Goal: Task Accomplishment & Management: Use online tool/utility

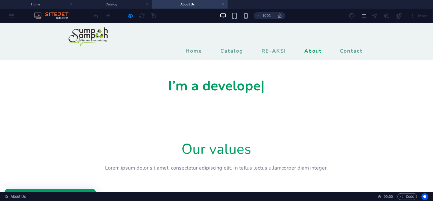
click at [12, 15] on div "100% More" at bounding box center [216, 16] width 433 height 14
click at [9, 16] on div "100% More" at bounding box center [216, 16] width 433 height 14
click at [12, 15] on div "100% More" at bounding box center [216, 16] width 433 height 14
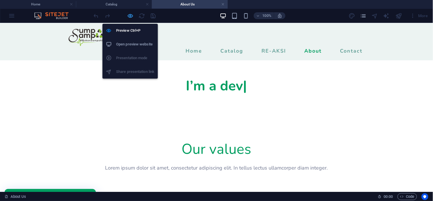
click at [129, 13] on icon "button" at bounding box center [130, 16] width 7 height 7
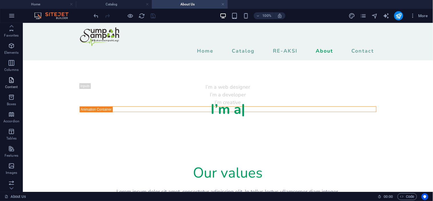
click at [12, 77] on icon "button" at bounding box center [11, 80] width 7 height 7
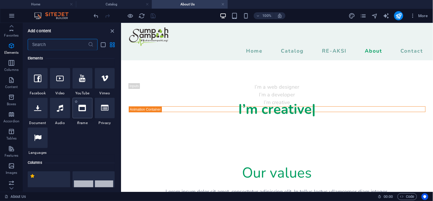
scroll to position [174, 0]
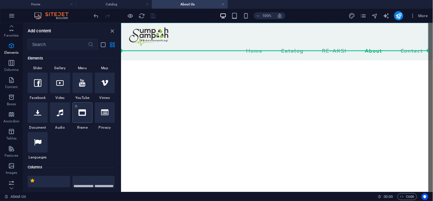
select select "%"
select select "px"
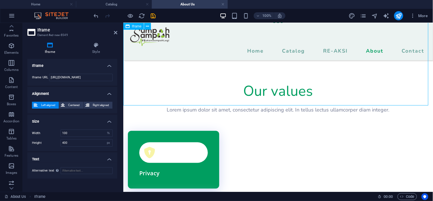
scroll to position [0, 0]
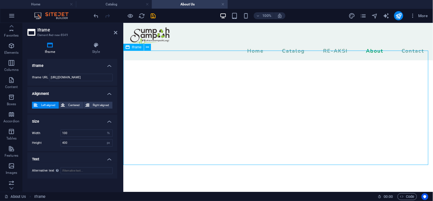
click at [190, 67] on div "</div>" at bounding box center [278, 117] width 310 height 114
click at [256, 61] on div "</div>" at bounding box center [278, 117] width 310 height 114
click at [191, 113] on div "</div>" at bounding box center [278, 117] width 310 height 114
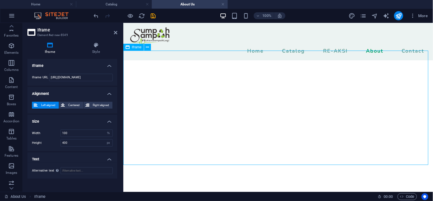
click at [196, 109] on div "</div>" at bounding box center [278, 117] width 310 height 114
click at [196, 108] on div "</div>" at bounding box center [278, 117] width 310 height 114
click at [200, 104] on div "</div>" at bounding box center [278, 117] width 310 height 114
click at [150, 129] on div "</div>" at bounding box center [278, 117] width 310 height 114
click at [157, 153] on div "</div>" at bounding box center [278, 117] width 310 height 114
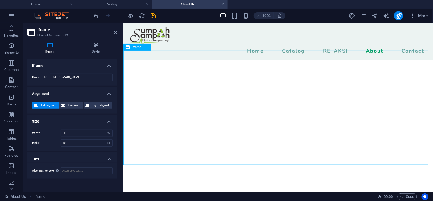
click at [156, 158] on div "</div>" at bounding box center [278, 117] width 310 height 114
click at [316, 115] on div "</div>" at bounding box center [278, 117] width 310 height 114
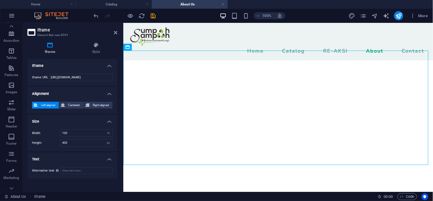
scroll to position [88, 0]
click at [147, 46] on icon at bounding box center [147, 47] width 3 height 6
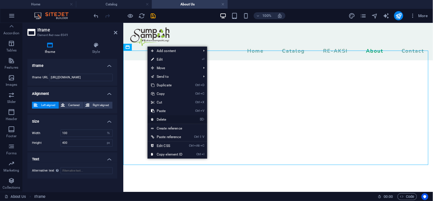
click at [156, 120] on link "⌦ Delete" at bounding box center [167, 119] width 38 height 9
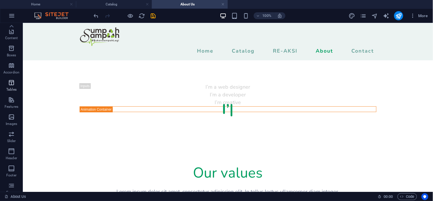
scroll to position [25, 0]
click at [10, 43] on p "Columns" at bounding box center [11, 45] width 14 height 5
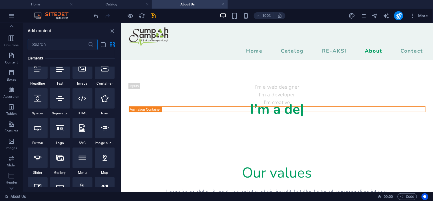
scroll to position [61, 0]
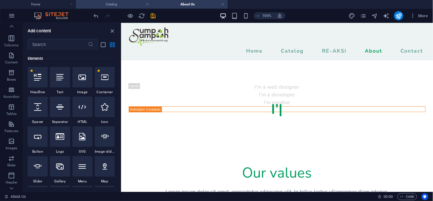
click at [105, 1] on h4 "Catalog" at bounding box center [114, 4] width 76 height 6
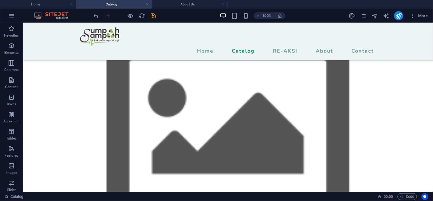
scroll to position [2261, 0]
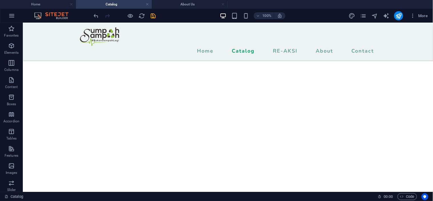
drag, startPoint x: 431, startPoint y: 46, endPoint x: 429, endPoint y: 214, distance: 168.5
click at [11, 51] on p "Elements" at bounding box center [11, 52] width 15 height 5
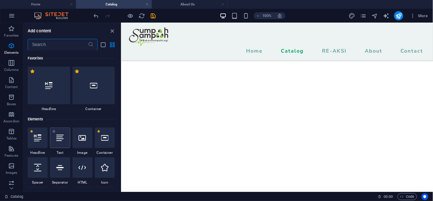
scroll to position [61, 0]
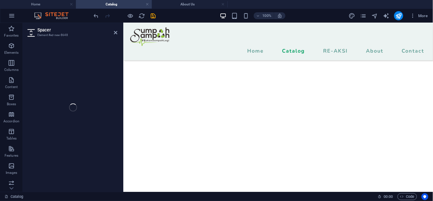
select select "px"
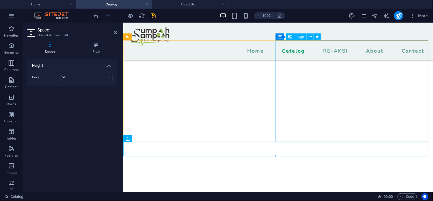
scroll to position [2015, 0]
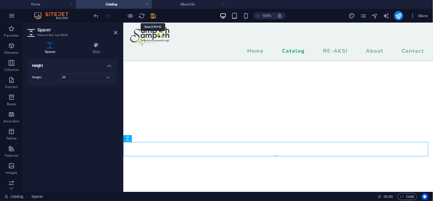
click at [152, 13] on icon "save" at bounding box center [153, 16] width 7 height 7
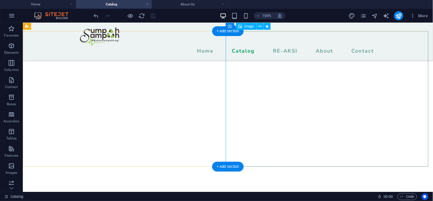
scroll to position [2244, 0]
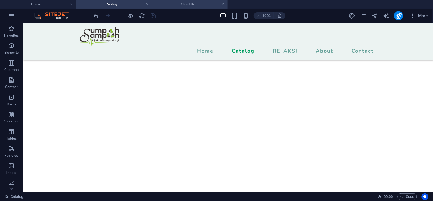
click at [173, 2] on h4 "About Us" at bounding box center [190, 4] width 76 height 6
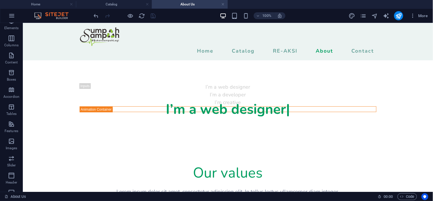
scroll to position [0, 0]
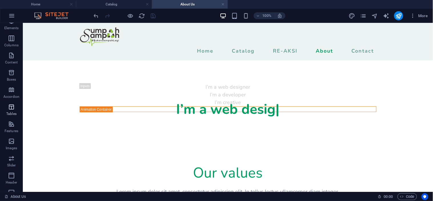
click at [13, 107] on icon "button" at bounding box center [11, 106] width 7 height 7
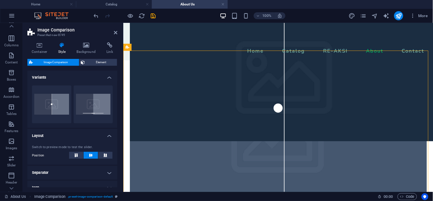
drag, startPoint x: 278, startPoint y: 130, endPoint x: 221, endPoint y: 126, distance: 56.4
click at [221, 125] on div at bounding box center [278, 142] width 297 height 118
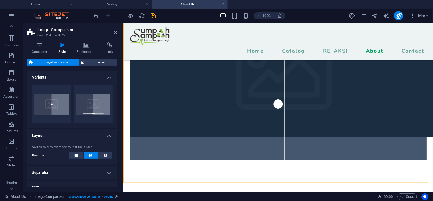
scroll to position [32, 0]
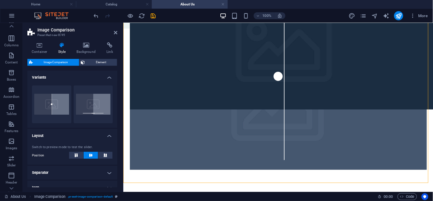
drag, startPoint x: 275, startPoint y: 101, endPoint x: 377, endPoint y: 105, distance: 102.0
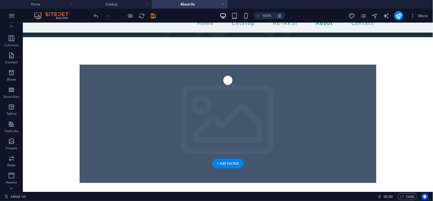
scroll to position [0, 0]
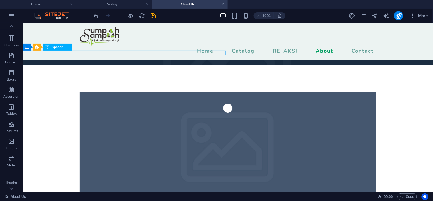
click at [191, 65] on div at bounding box center [125, 67] width 205 height 5
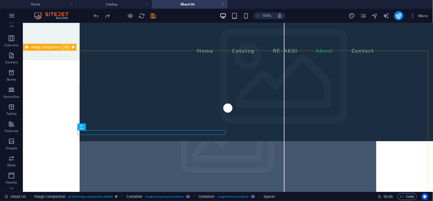
click at [64, 45] on button at bounding box center [66, 47] width 7 height 7
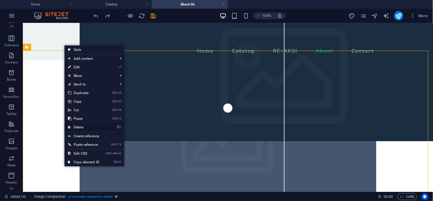
click at [78, 125] on link "⌦ Delete" at bounding box center [84, 127] width 38 height 9
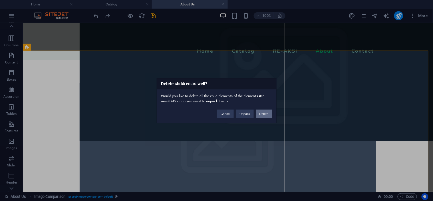
drag, startPoint x: 262, startPoint y: 114, endPoint x: 238, endPoint y: 92, distance: 32.5
click at [262, 114] on button "Delete" at bounding box center [264, 113] width 16 height 9
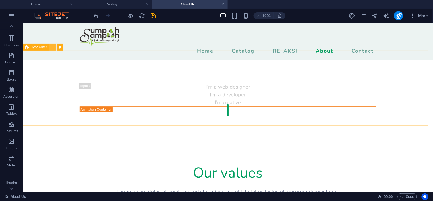
click at [51, 47] on icon at bounding box center [52, 47] width 3 height 6
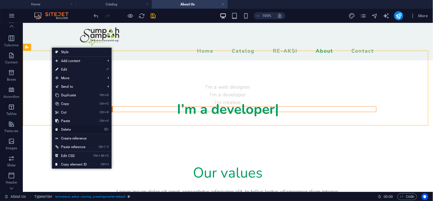
click at [72, 128] on link "⌦ Delete" at bounding box center [71, 129] width 38 height 9
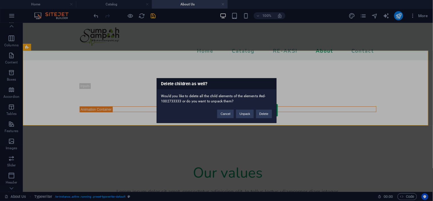
click at [263, 118] on div "Cancel Unpack Delete" at bounding box center [244, 111] width 63 height 15
click at [263, 113] on button "Delete" at bounding box center [264, 113] width 16 height 9
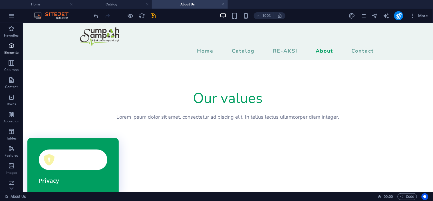
click at [11, 43] on icon "button" at bounding box center [11, 45] width 7 height 7
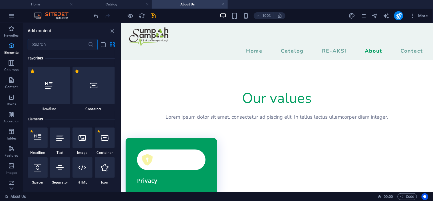
scroll to position [61, 0]
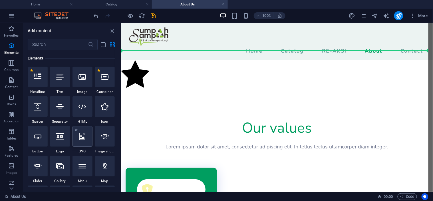
select select "xMidYMid"
select select "px"
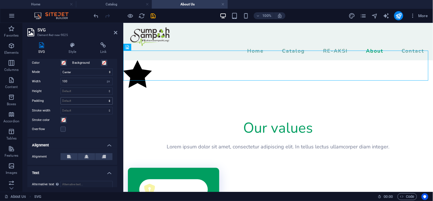
scroll to position [61, 0]
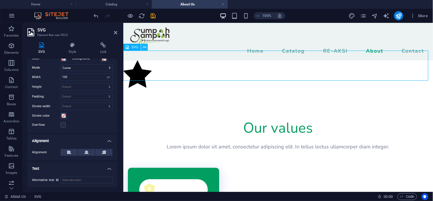
click at [144, 47] on icon at bounding box center [144, 47] width 3 height 6
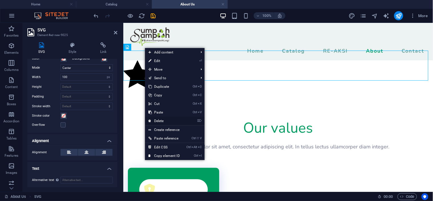
click at [155, 120] on link "⌦ Delete" at bounding box center [164, 120] width 38 height 9
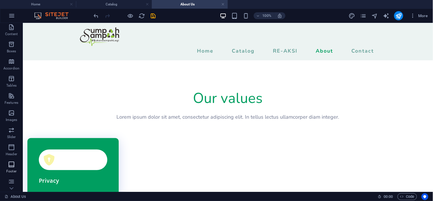
scroll to position [88, 0]
click at [12, 82] on p "Images" at bounding box center [12, 84] width 12 height 5
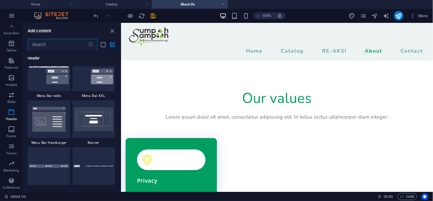
scroll to position [3624, 0]
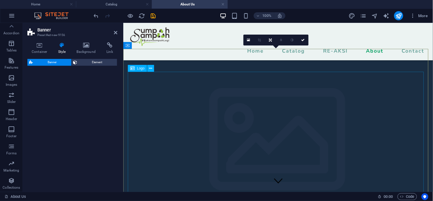
select select "preset-banner-v3-default"
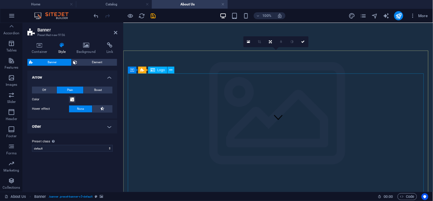
scroll to position [0, 0]
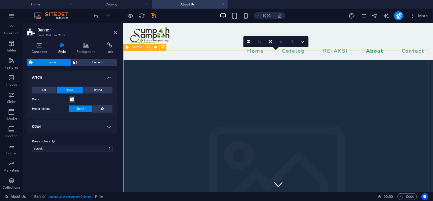
click at [150, 48] on button at bounding box center [148, 47] width 7 height 7
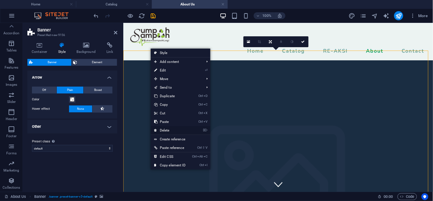
click at [166, 129] on link "⌦ Delete" at bounding box center [170, 130] width 38 height 9
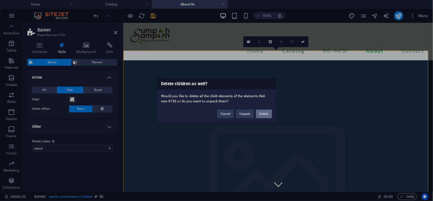
click at [258, 113] on button "Delete" at bounding box center [264, 113] width 16 height 9
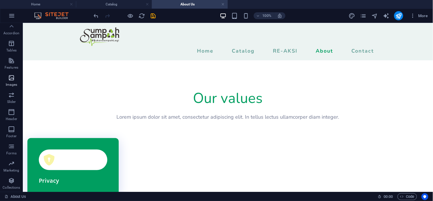
click at [12, 75] on icon "button" at bounding box center [11, 77] width 7 height 7
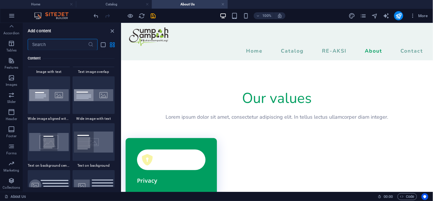
scroll to position [1091, 0]
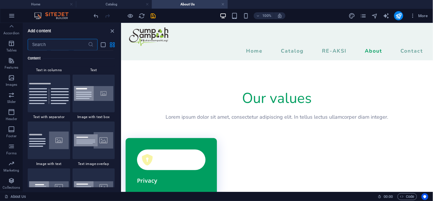
drag, startPoint x: 120, startPoint y: 147, endPoint x: 4, endPoint y: 66, distance: 141.6
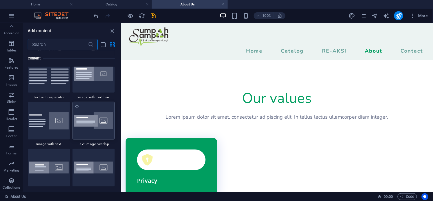
scroll to position [1070, 0]
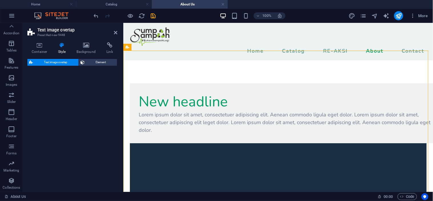
select select "rem"
select select "px"
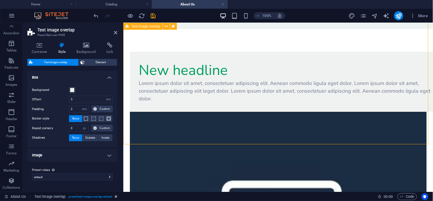
scroll to position [4, 0]
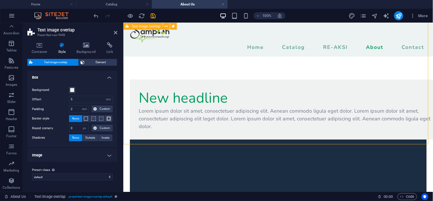
click at [185, 107] on div "Lorem ipsum dolor sit amet, consectetuer adipiscing elit. Aenean commodo ligula…" at bounding box center [290, 118] width 302 height 23
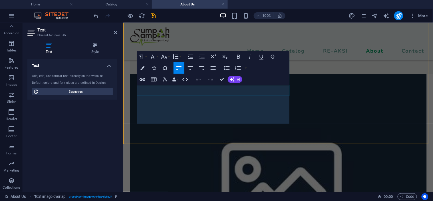
scroll to position [4, 0]
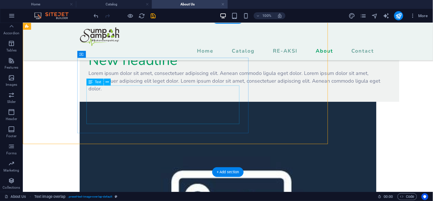
click at [138, 92] on div "Lorem ipsum dolor sit amet, consectetuer adipiscing elit. Aenean commodo ligula…" at bounding box center [240, 80] width 302 height 23
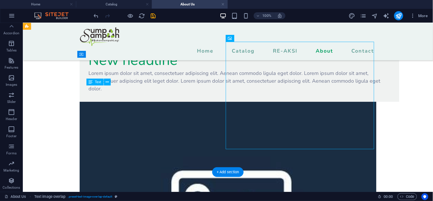
scroll to position [32, 0]
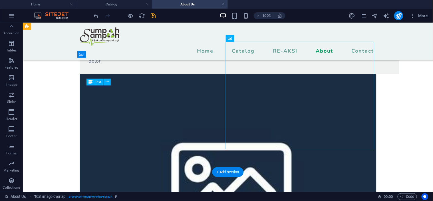
click at [158, 65] on div "Lorem ipsum dolor sit amet, consectetuer adipiscing elit. Aenean commodo ligula…" at bounding box center [240, 52] width 302 height 23
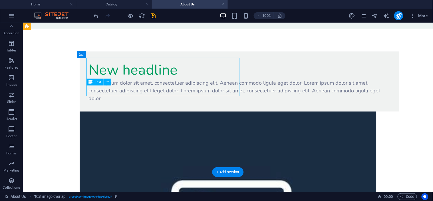
click at [158, 101] on div "Lorem ipsum dolor sit amet, consectetuer adipiscing elit. Aenean commodo ligula…" at bounding box center [240, 90] width 302 height 23
click at [58, 101] on div "New headline Lorem ipsum dolor sit amet, consectetuer adipiscing elit. Aenean c…" at bounding box center [228, 188] width 410 height 320
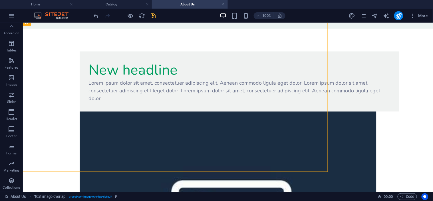
scroll to position [27, 0]
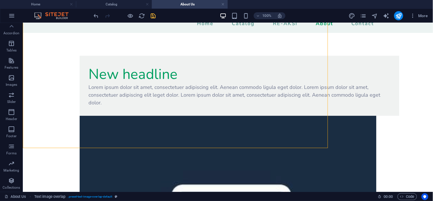
click at [155, 17] on icon "save" at bounding box center [153, 16] width 7 height 7
click at [155, 14] on div at bounding box center [125, 15] width 64 height 9
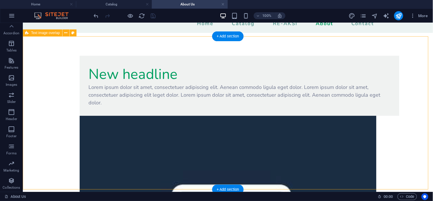
scroll to position [0, 0]
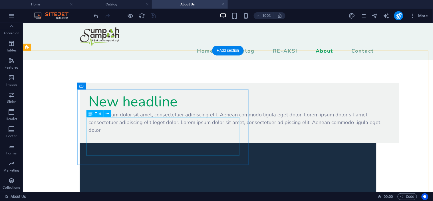
click at [152, 133] on div "Lorem ipsum dolor sit amet, consectetuer adipiscing elit. Aenean commodo ligula…" at bounding box center [240, 122] width 302 height 23
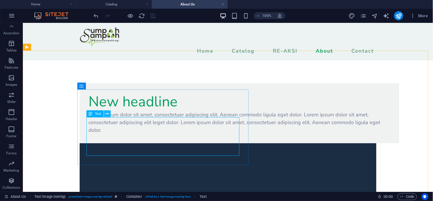
click at [107, 114] on icon at bounding box center [107, 114] width 3 height 6
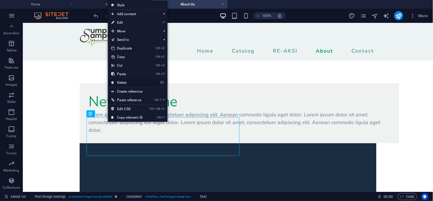
click at [119, 82] on link "⌦ Delete" at bounding box center [127, 82] width 38 height 9
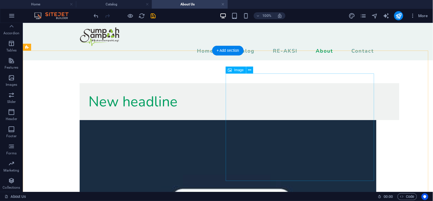
drag, startPoint x: 254, startPoint y: 86, endPoint x: 85, endPoint y: 136, distance: 176.8
select select "%"
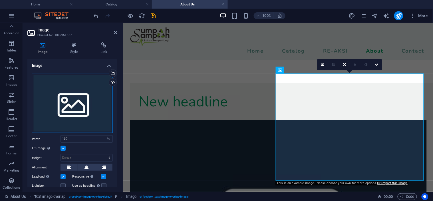
click at [60, 105] on div "Drag files here, click to choose files or select files from Files or our free s…" at bounding box center [72, 103] width 81 height 59
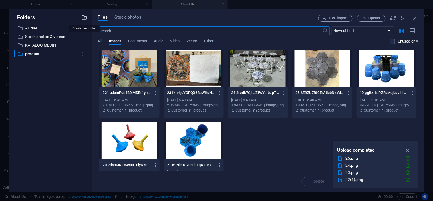
click at [83, 18] on icon "button" at bounding box center [84, 17] width 6 height 6
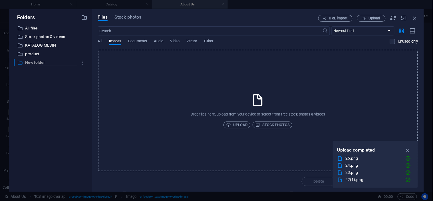
click at [51, 63] on div "​ New folder New folder" at bounding box center [45, 62] width 63 height 7
click at [46, 64] on p "New folder" at bounding box center [51, 62] width 52 height 7
type input "about us"
click at [233, 121] on span "Upload" at bounding box center [237, 124] width 22 height 7
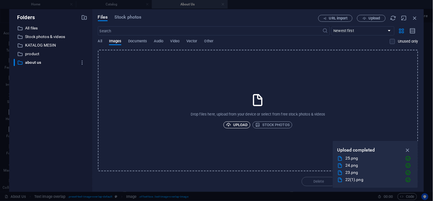
click at [241, 123] on span "Upload" at bounding box center [237, 124] width 22 height 7
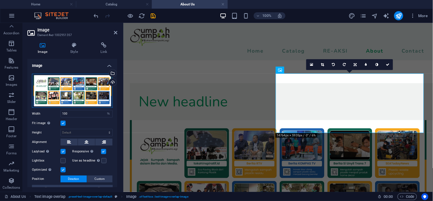
click at [87, 94] on div "Drag files here, click to choose files or select files from Files or our free s…" at bounding box center [72, 91] width 81 height 34
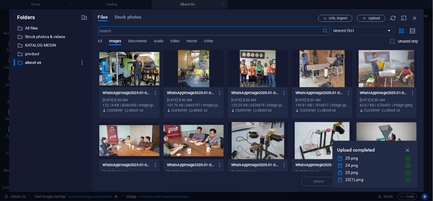
click at [122, 147] on div at bounding box center [129, 140] width 60 height 37
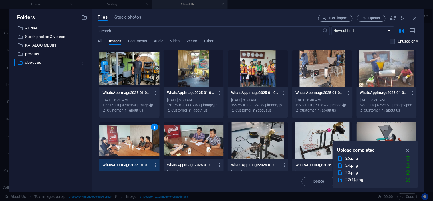
click at [133, 142] on div "1" at bounding box center [129, 140] width 60 height 37
click at [133, 142] on div at bounding box center [129, 140] width 60 height 37
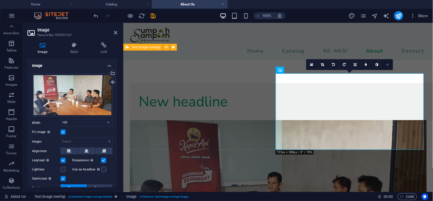
click at [388, 66] on icon at bounding box center [387, 64] width 3 height 3
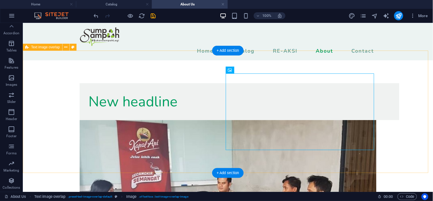
click at [395, 82] on div "New headline" at bounding box center [228, 178] width 410 height 236
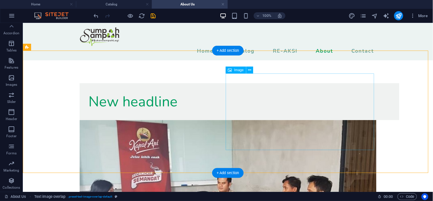
click at [318, 120] on figure at bounding box center [227, 196] width 297 height 153
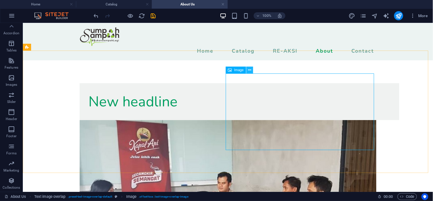
click at [246, 69] on button at bounding box center [249, 70] width 7 height 7
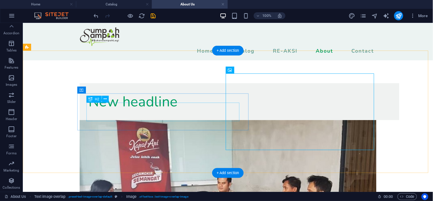
click at [121, 109] on div "New headline" at bounding box center [240, 101] width 302 height 19
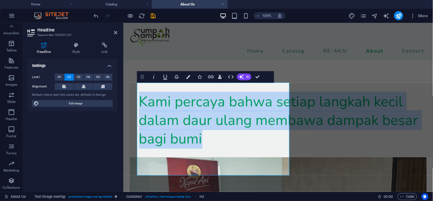
click at [141, 75] on icon "button" at bounding box center [142, 77] width 3 height 4
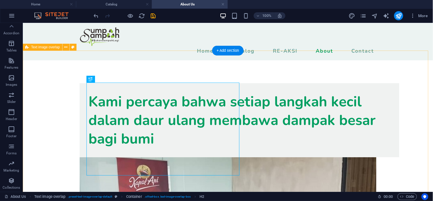
click at [295, 62] on div "Kami percaya bahwa setiap langkah kecil dalam daur ulang membawa dampak besar b…" at bounding box center [228, 196] width 410 height 273
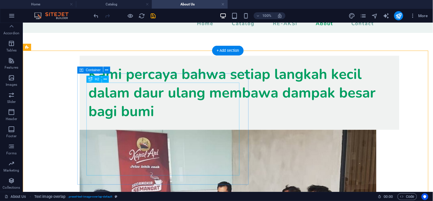
scroll to position [0, 0]
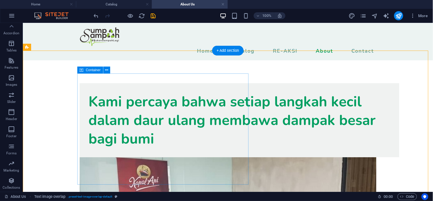
click at [184, 83] on div "Kami percaya bahwa setiap langkah kecil dalam daur ulang membawa dampak besar b…" at bounding box center [239, 120] width 320 height 74
click at [106, 70] on icon at bounding box center [106, 70] width 3 height 6
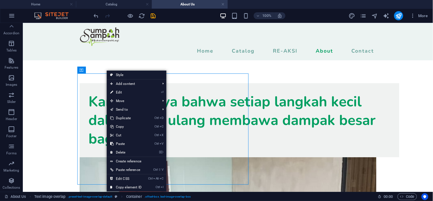
click at [120, 95] on link "⏎ Edit" at bounding box center [126, 92] width 38 height 9
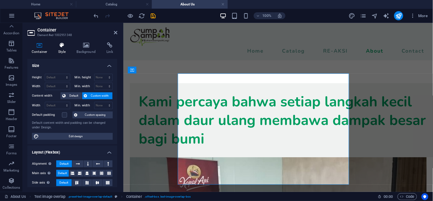
select select "px"
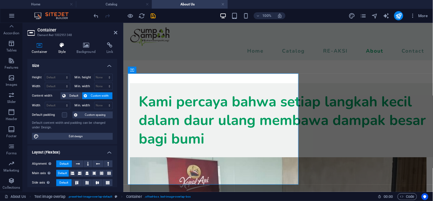
click at [59, 47] on icon at bounding box center [62, 45] width 16 height 6
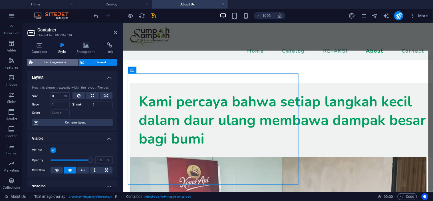
click at [49, 61] on span "Text image overlap" at bounding box center [56, 62] width 42 height 7
select select "rem"
select select "px"
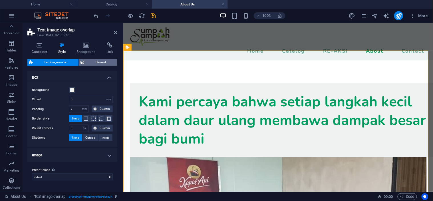
click at [87, 59] on span "Element" at bounding box center [100, 62] width 29 height 7
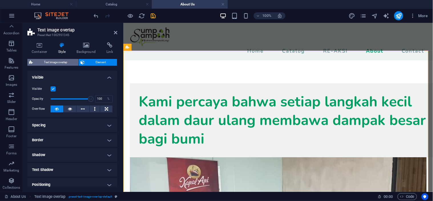
click at [64, 61] on span "Text image overlap" at bounding box center [56, 62] width 42 height 7
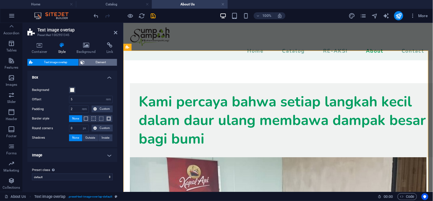
click at [84, 59] on icon at bounding box center [83, 62] width 4 height 7
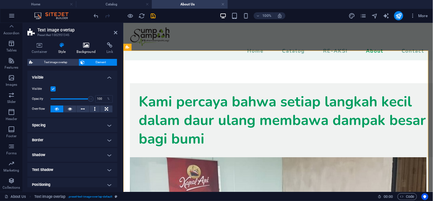
click at [86, 46] on icon at bounding box center [87, 45] width 28 height 6
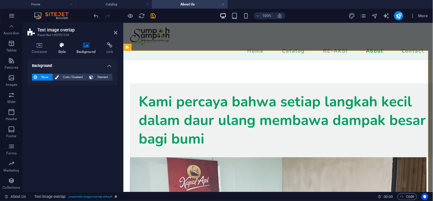
click at [62, 44] on icon at bounding box center [62, 45] width 16 height 6
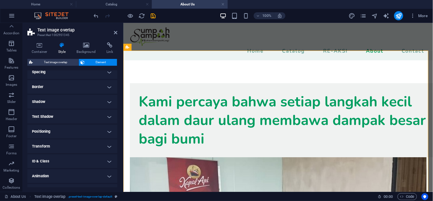
scroll to position [63, 0]
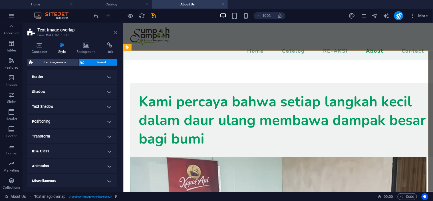
click at [114, 32] on icon at bounding box center [115, 32] width 3 height 5
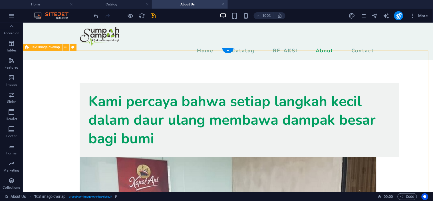
scroll to position [0, 0]
click at [15, 77] on span "Images" at bounding box center [11, 81] width 23 height 14
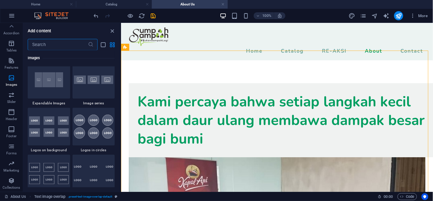
scroll to position [3117, 0]
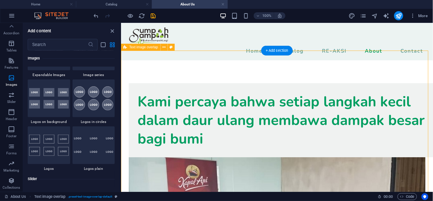
drag, startPoint x: 0, startPoint y: 104, endPoint x: 121, endPoint y: 130, distance: 123.5
click at [121, 130] on section "Favorites Elements Columns Content Boxes Accordion Tables Features Images Slide…" at bounding box center [216, 107] width 433 height 169
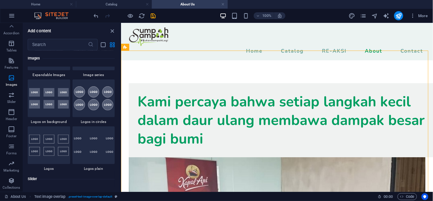
drag, startPoint x: 118, startPoint y: 127, endPoint x: 119, endPoint y: 132, distance: 5.0
click at [119, 132] on div "Favorites 1 Star Headline 1 Star Container Elements 1 Star Headline 1 Star Text…" at bounding box center [71, 118] width 97 height 137
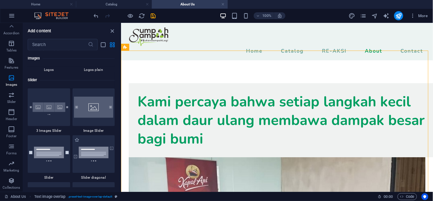
scroll to position [3212, 0]
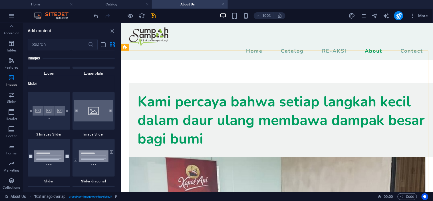
drag, startPoint x: 119, startPoint y: 130, endPoint x: 119, endPoint y: 124, distance: 5.4
click at [119, 124] on div "Favorites 1 Star Headline 1 Star Container Elements 1 Star Headline 1 Star Text…" at bounding box center [71, 118] width 97 height 137
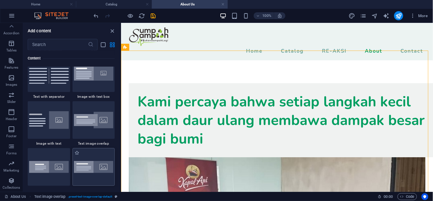
scroll to position [1054, 0]
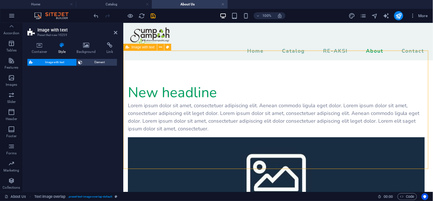
click at [212, 112] on div "Lorem ipsum dolor sit amet, consectetuer adipiscing elit. Aenean commodo ligula…" at bounding box center [276, 116] width 297 height 31
select select "rem"
select select "px"
select select "preset-text-with-image-v4-default"
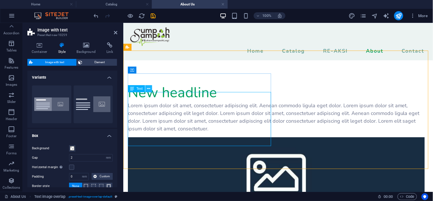
click at [150, 89] on icon at bounding box center [148, 89] width 3 height 6
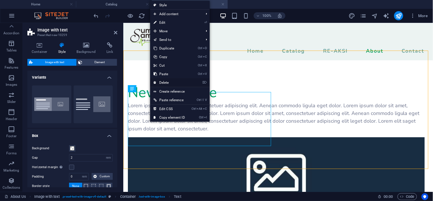
click at [166, 81] on link "⌦ Delete" at bounding box center [169, 82] width 38 height 9
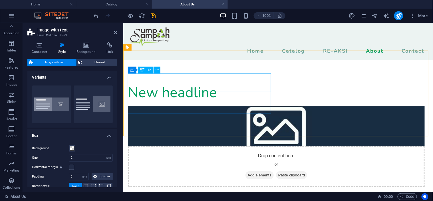
click at [166, 83] on div "New headline" at bounding box center [276, 92] width 297 height 19
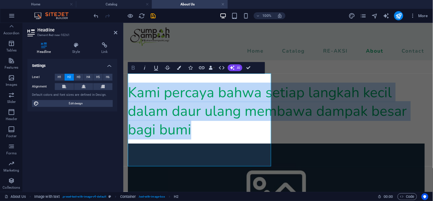
click at [132, 66] on icon "button" at bounding box center [133, 68] width 3 height 4
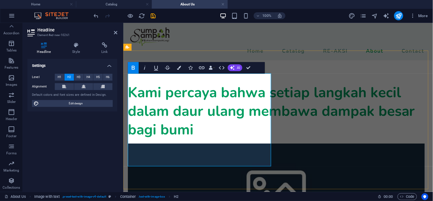
click at [250, 138] on h2 "Kami percaya bahwa setiap langkah kecil dalam daur ulang membawa dampak besar b…" at bounding box center [276, 111] width 297 height 56
click at [130, 82] on strong "Kami percaya bahwa setiap langkah kecil dalam daur ulang membawa dampak besar b…" at bounding box center [271, 110] width 287 height 57
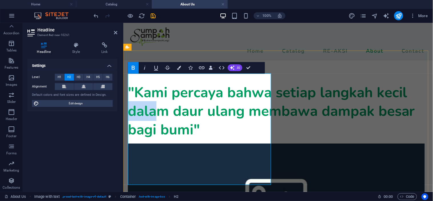
drag, startPoint x: 218, startPoint y: 118, endPoint x: 248, endPoint y: 118, distance: 30.6
click at [248, 118] on strong ""Kami percaya bahwa setiap langkah kecil dalam daur ulang membawa dampak besar …" at bounding box center [271, 110] width 287 height 57
click at [200, 138] on h2 ""Kami percaya bahwa setiap langkah kecil dalam daur ulang membawa dampak besar …" at bounding box center [276, 111] width 297 height 56
drag, startPoint x: 219, startPoint y: 118, endPoint x: 268, endPoint y: 118, distance: 49.1
click at [268, 118] on h2 ""Kami percaya bahwa setiap langkah kecil dalam daur ulang membawa dampak besar …" at bounding box center [276, 111] width 297 height 56
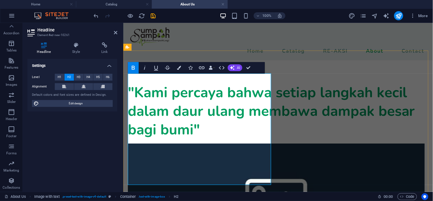
click at [201, 138] on h2 ""Kami percaya bahwa setiap langkah kecil dalam daur ulang membawa dampak besar …" at bounding box center [276, 111] width 297 height 56
drag, startPoint x: 217, startPoint y: 118, endPoint x: 262, endPoint y: 116, distance: 44.3
click at [262, 116] on h2 ""Kami percaya bahwa setiap langkah kecil dalam daur ulang membawa dampak besar …" at bounding box center [276, 111] width 297 height 56
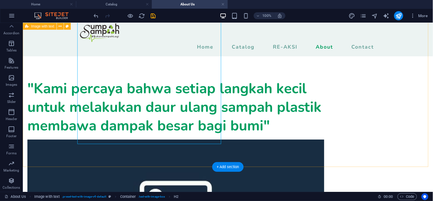
scroll to position [0, 0]
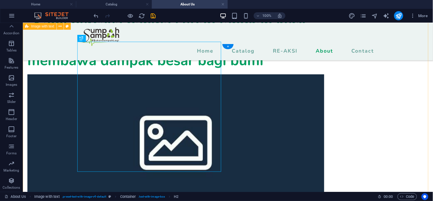
click at [292, 122] on figure at bounding box center [175, 139] width 297 height 130
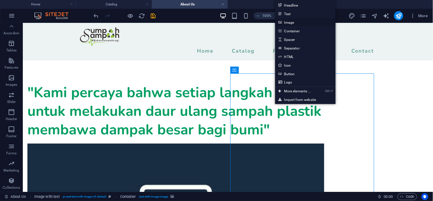
click at [285, 23] on link "Image" at bounding box center [305, 22] width 61 height 9
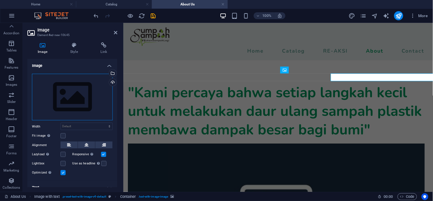
click at [71, 95] on div "Drag files here, click to choose files or select files from Files or our free s…" at bounding box center [72, 97] width 81 height 47
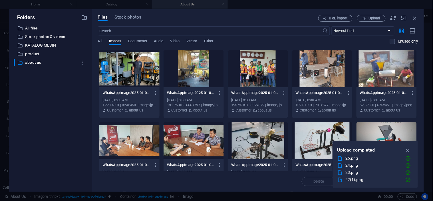
click at [134, 143] on div at bounding box center [129, 140] width 60 height 37
click at [134, 143] on div "1" at bounding box center [129, 140] width 60 height 37
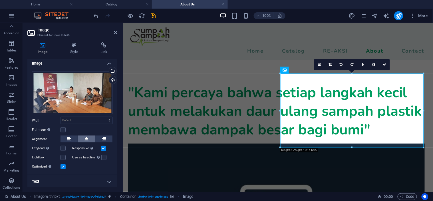
scroll to position [3, 0]
click at [75, 45] on icon at bounding box center [74, 45] width 28 height 6
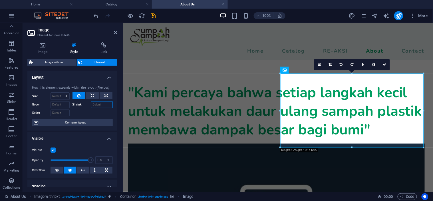
click at [97, 105] on input "Shrink" at bounding box center [102, 104] width 22 height 7
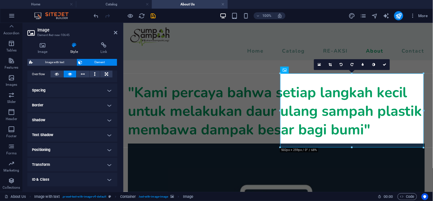
scroll to position [61, 0]
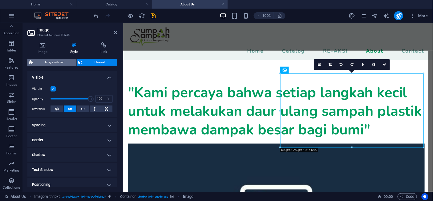
click at [41, 61] on span "Image with text" at bounding box center [55, 62] width 40 height 7
select select "rem"
select select "px"
select select "preset-text-with-image-v4-default"
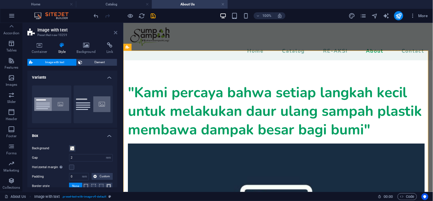
click at [115, 32] on icon at bounding box center [115, 32] width 3 height 5
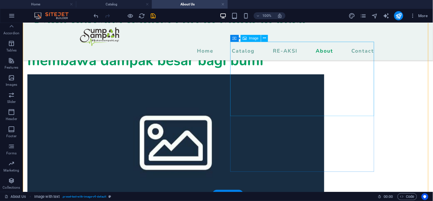
scroll to position [0, 0]
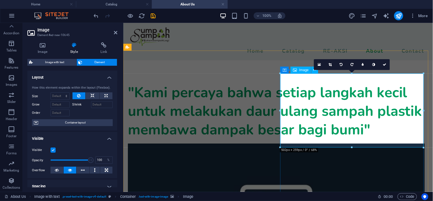
click at [48, 47] on icon at bounding box center [42, 45] width 30 height 6
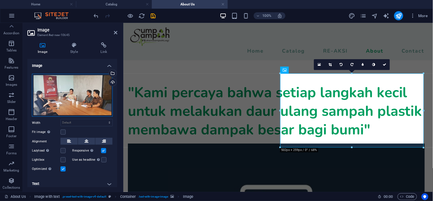
click at [65, 96] on div "Drag files here, click to choose files or select files from Files or our free s…" at bounding box center [72, 95] width 81 height 43
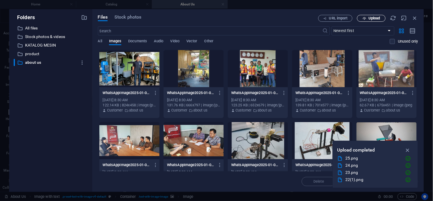
click at [367, 20] on span "Upload" at bounding box center [371, 19] width 23 height 4
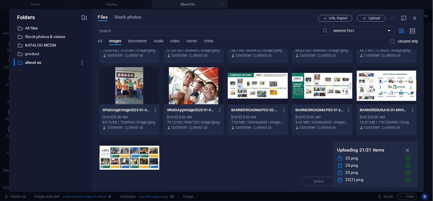
scroll to position [146, 0]
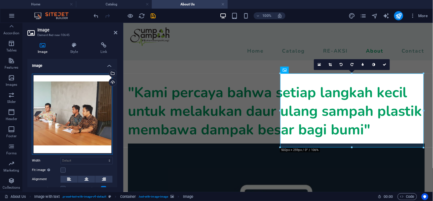
click at [83, 101] on div "Drag files here, click to choose files or select files from Files or our free s…" at bounding box center [72, 114] width 81 height 81
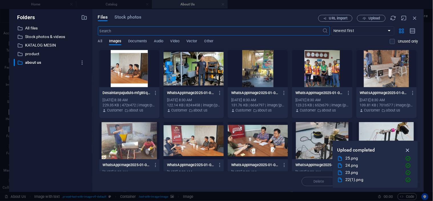
click at [407, 147] on icon "button" at bounding box center [408, 150] width 7 height 6
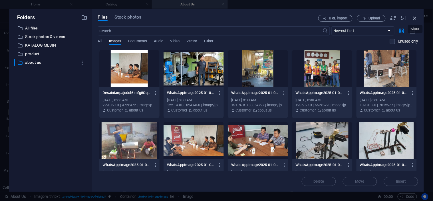
click at [415, 16] on icon "button" at bounding box center [415, 18] width 6 height 6
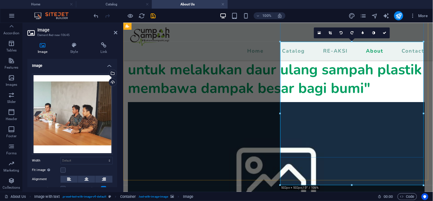
scroll to position [32, 0]
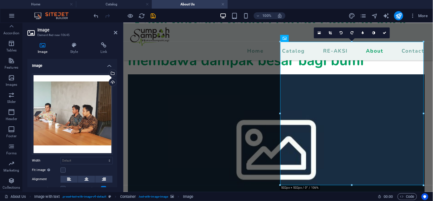
click at [254, 59] on div ""Kami percaya bahwa setiap langkah kecil untuk melakukan daur ulang sampah plas…" at bounding box center [276, 42] width 297 height 56
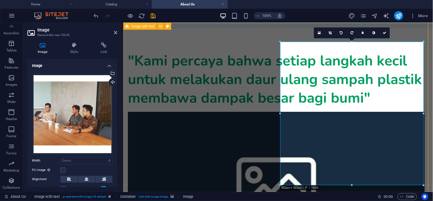
scroll to position [4, 0]
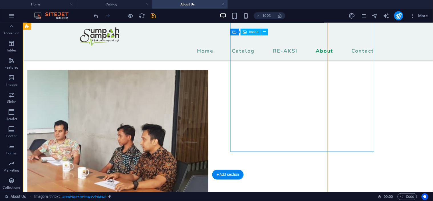
click at [306, 154] on figure at bounding box center [175, 145] width 297 height 181
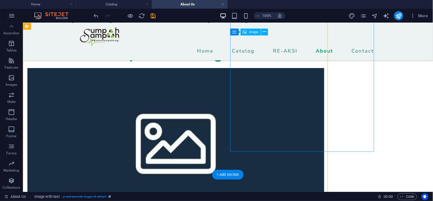
click at [394, 127] on div ""Kami percaya bahwa setiap langkah kecil untuk melakukan daur ulang sampah plas…" at bounding box center [228, 200] width 410 height 431
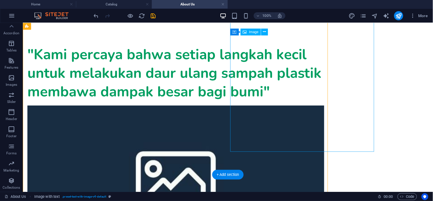
select select "rem"
select select "px"
select select "preset-text-with-image-v4-default"
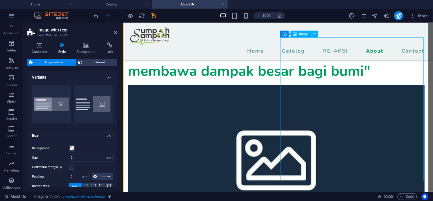
scroll to position [36, 0]
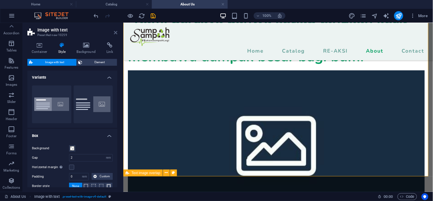
click at [114, 33] on icon at bounding box center [115, 32] width 3 height 5
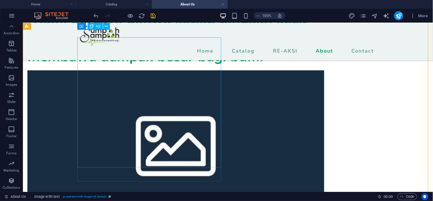
click at [117, 65] on div ""Kami percaya bahwa setiap langkah kecil untuk melakukan daur ulang sampah plas…" at bounding box center [175, 38] width 297 height 56
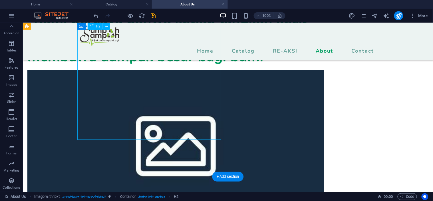
click at [117, 65] on div ""Kami percaya bahwa setiap langkah kecil untuk melakukan daur ulang sampah plas…" at bounding box center [175, 38] width 297 height 56
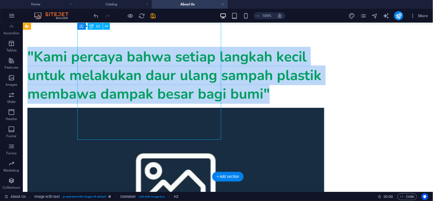
scroll to position [22, 0]
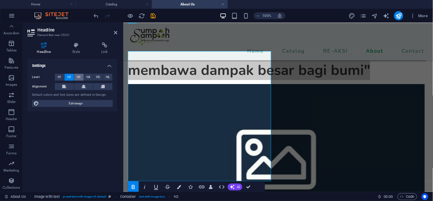
click at [78, 76] on span "H3" at bounding box center [79, 77] width 4 height 7
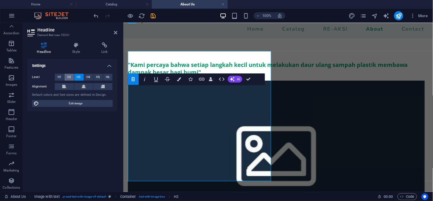
click at [70, 76] on span "H2" at bounding box center [69, 77] width 4 height 7
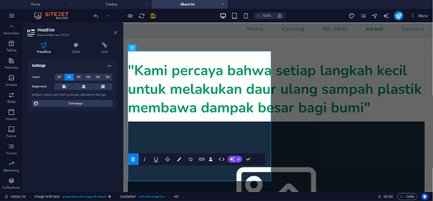
drag, startPoint x: 114, startPoint y: 33, endPoint x: 287, endPoint y: 136, distance: 201.6
click at [114, 33] on icon at bounding box center [115, 32] width 3 height 5
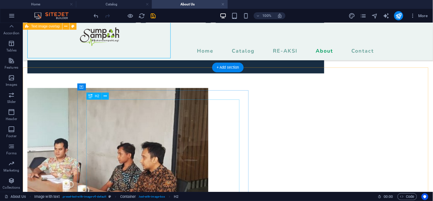
scroll to position [145, 0]
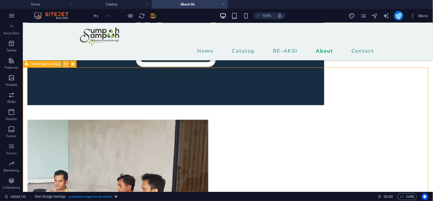
click at [65, 65] on icon at bounding box center [65, 64] width 3 height 6
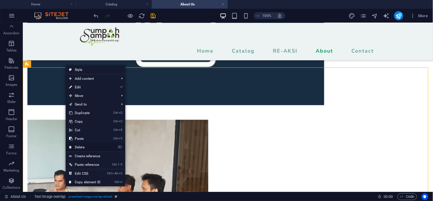
click at [80, 148] on link "⌦ Delete" at bounding box center [85, 147] width 38 height 9
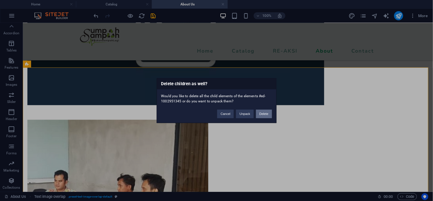
click at [263, 113] on button "Delete" at bounding box center [264, 113] width 16 height 9
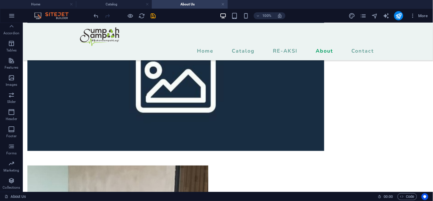
scroll to position [25, 0]
click at [10, 18] on icon "button" at bounding box center [11, 15] width 7 height 7
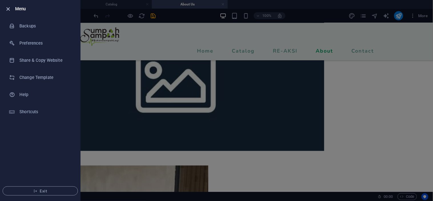
click at [5, 6] on icon "button" at bounding box center [8, 9] width 7 height 7
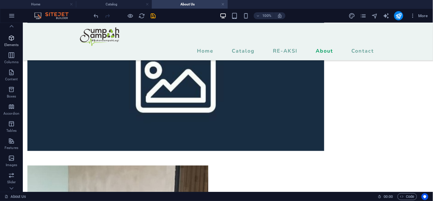
scroll to position [0, 0]
click at [10, 40] on button "Elements" at bounding box center [11, 48] width 23 height 17
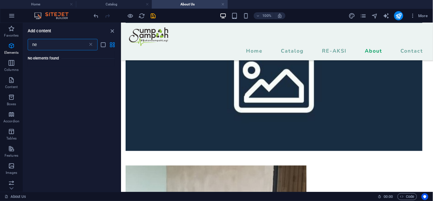
type input "n"
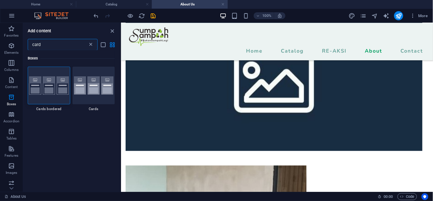
type input "card"
click at [90, 44] on icon at bounding box center [91, 45] width 6 height 6
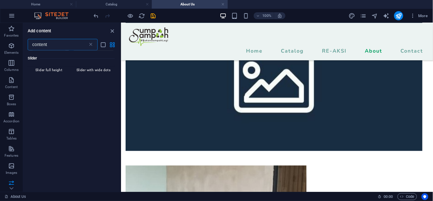
scroll to position [235, 0]
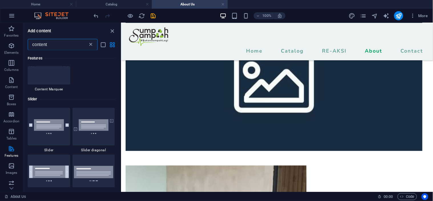
type input "content"
click at [91, 42] on icon at bounding box center [91, 45] width 6 height 6
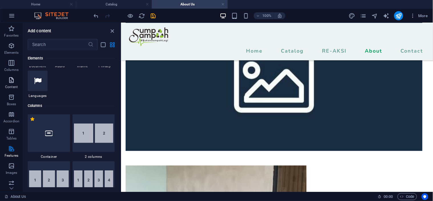
click at [11, 80] on icon "button" at bounding box center [11, 80] width 7 height 7
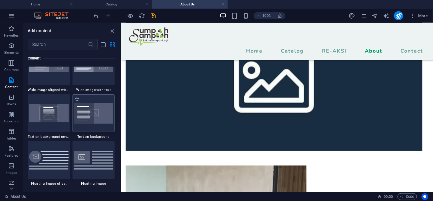
scroll to position [1189, 0]
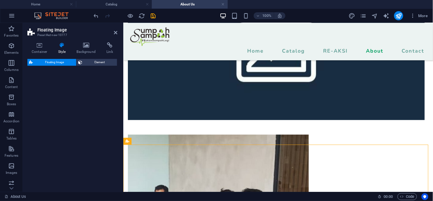
select select "%"
select select "rem"
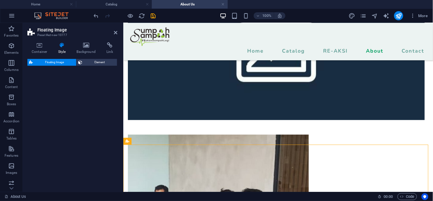
select select "preset-float-container-v3-default"
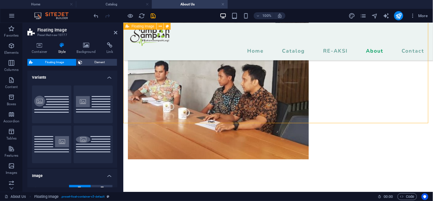
scroll to position [163, 0]
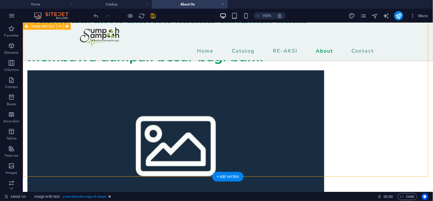
click at [202, 161] on div ""Kami percaya bahwa setiap langkah kecil untuk melakukan daur ulang sampah plas…" at bounding box center [228, 179] width 410 height 385
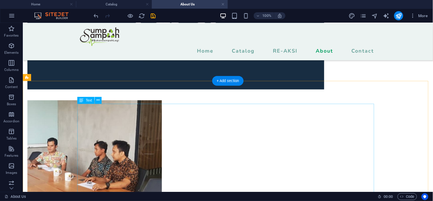
scroll to position [163, 0]
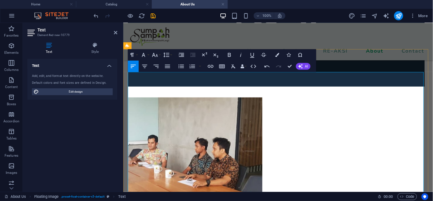
click at [169, 64] on icon "button" at bounding box center [167, 66] width 7 height 7
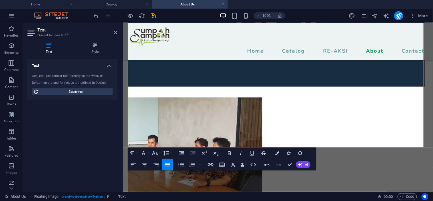
scroll to position [226, 0]
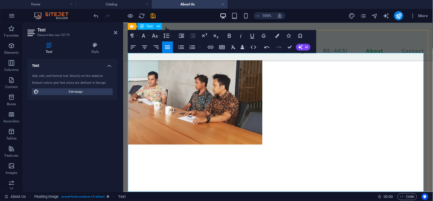
scroll to position [163, 0]
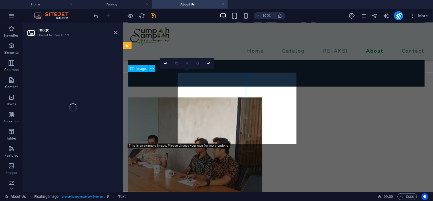
select select "%"
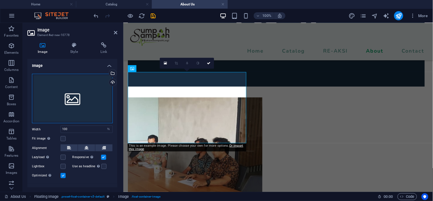
click at [75, 86] on div "Drag files here, click to choose files or select files from Files or our free s…" at bounding box center [72, 99] width 81 height 50
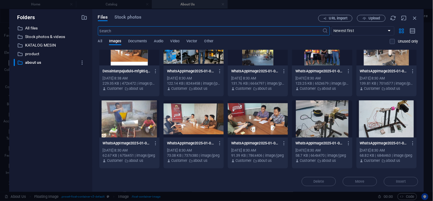
scroll to position [32, 0]
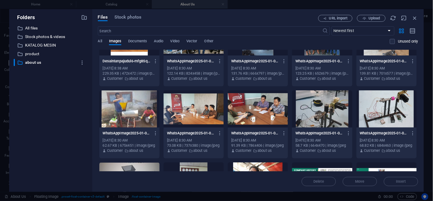
click at [130, 112] on div at bounding box center [129, 108] width 60 height 37
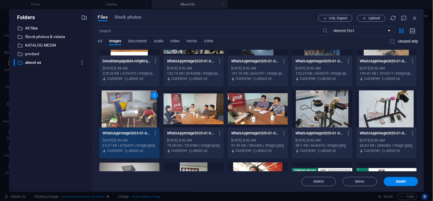
click at [130, 112] on div "1" at bounding box center [129, 108] width 60 height 37
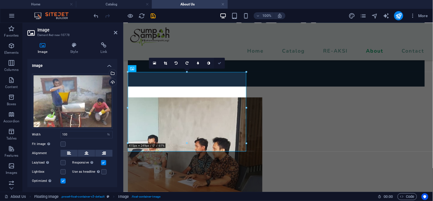
click at [218, 64] on icon at bounding box center [219, 62] width 3 height 3
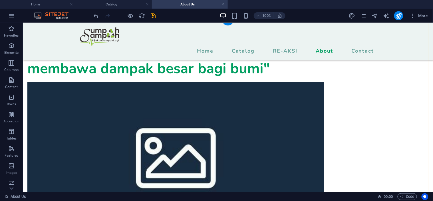
scroll to position [127, 0]
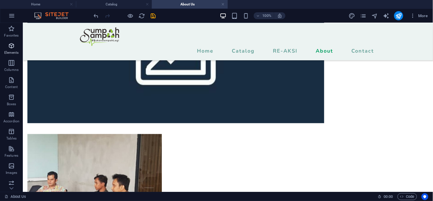
click at [11, 46] on icon "button" at bounding box center [11, 45] width 7 height 7
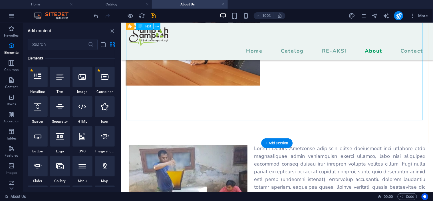
scroll to position [254, 0]
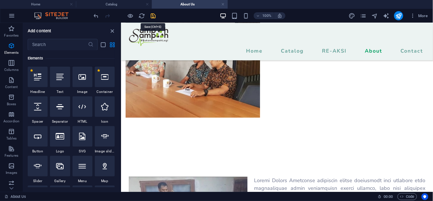
click at [152, 15] on icon "save" at bounding box center [153, 16] width 7 height 7
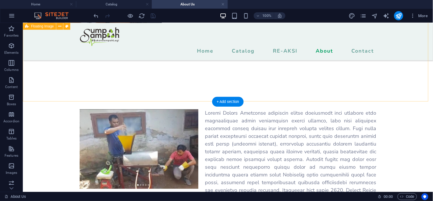
scroll to position [290, 0]
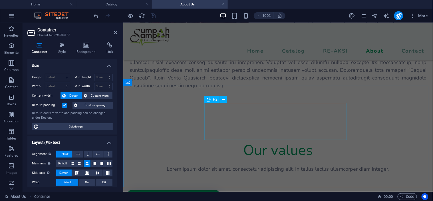
scroll to position [574, 0]
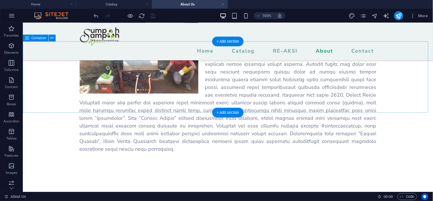
scroll to position [353, 0]
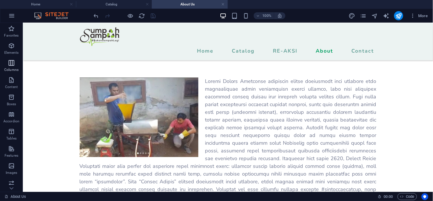
click at [13, 61] on icon "button" at bounding box center [11, 62] width 7 height 7
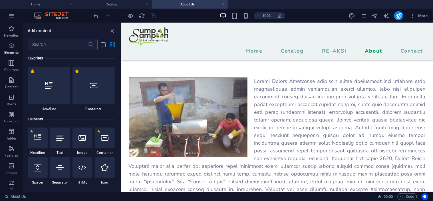
scroll to position [283, 0]
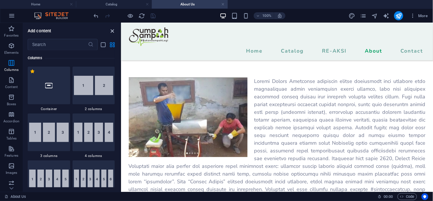
drag, startPoint x: 113, startPoint y: 31, endPoint x: 118, endPoint y: 47, distance: 16.7
click at [113, 31] on icon "close panel" at bounding box center [112, 31] width 7 height 7
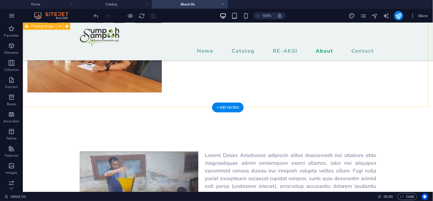
scroll to position [290, 0]
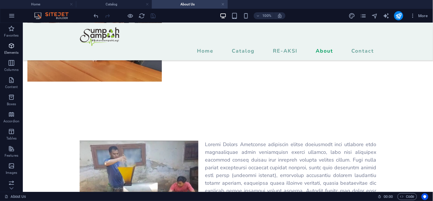
click at [9, 49] on icon "button" at bounding box center [11, 45] width 7 height 7
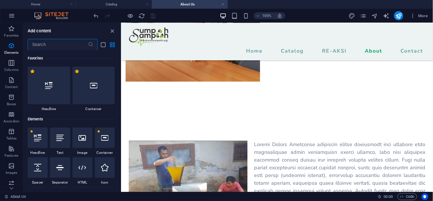
scroll to position [61, 0]
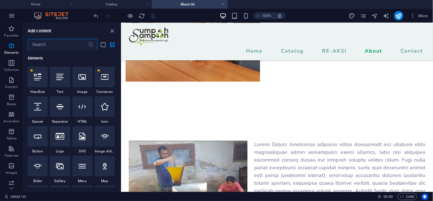
click at [39, 47] on input "text" at bounding box center [58, 44] width 60 height 11
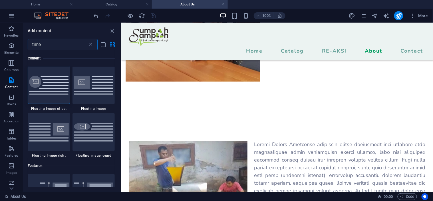
scroll to position [0, 0]
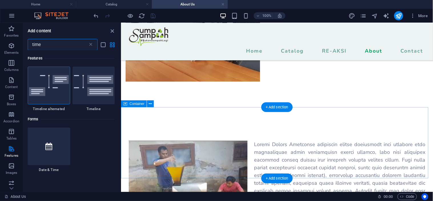
type input "time"
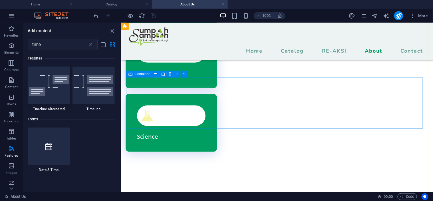
scroll to position [702, 0]
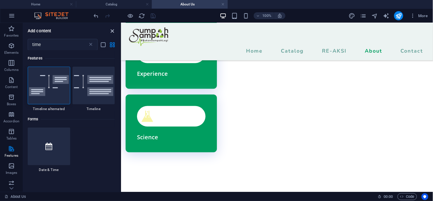
drag, startPoint x: 111, startPoint y: 30, endPoint x: 88, endPoint y: 11, distance: 29.6
click at [111, 30] on icon "close panel" at bounding box center [112, 31] width 7 height 7
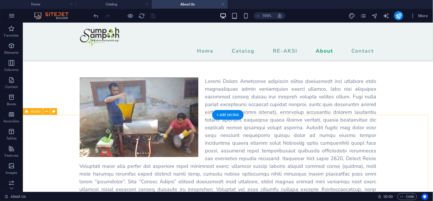
scroll to position [290, 0]
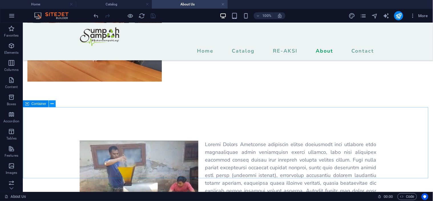
click at [51, 104] on icon at bounding box center [52, 104] width 3 height 6
click at [11, 43] on icon "button" at bounding box center [11, 45] width 7 height 7
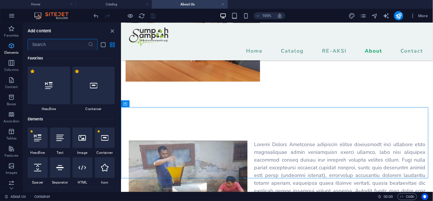
scroll to position [61, 0]
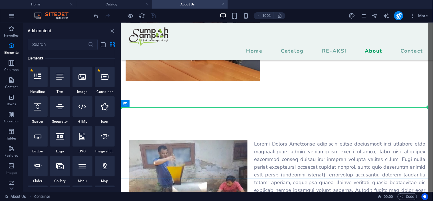
select select "%"
select select "px"
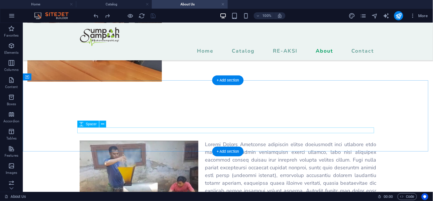
scroll to position [321, 0]
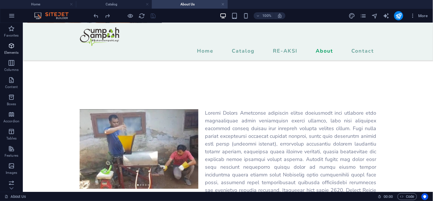
click at [10, 47] on icon "button" at bounding box center [11, 45] width 7 height 7
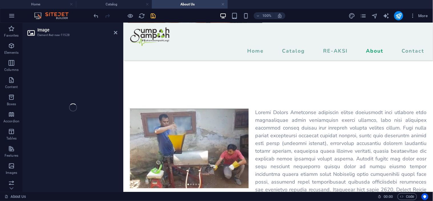
scroll to position [321, 0]
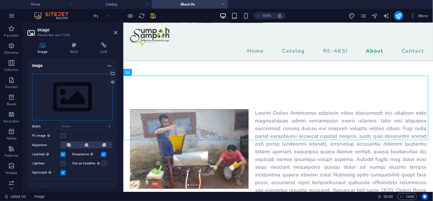
click at [79, 100] on div "Drag files here, click to choose files or select files from Files or our free s…" at bounding box center [72, 97] width 81 height 47
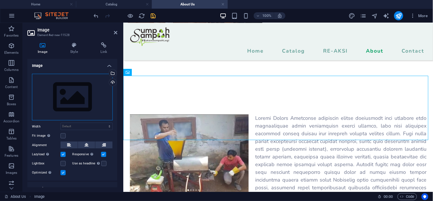
click at [79, 100] on div "Drag files here, click to choose files or select files from Files or our free s…" at bounding box center [72, 97] width 81 height 47
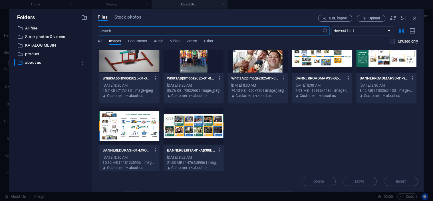
scroll to position [127, 0]
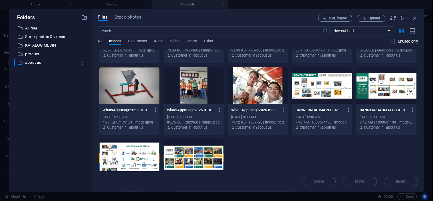
click at [329, 95] on div at bounding box center [322, 85] width 60 height 37
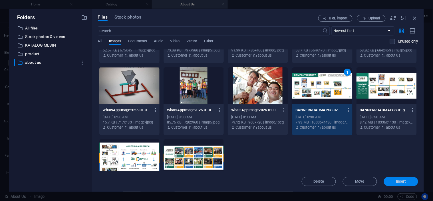
drag, startPoint x: 402, startPoint y: 183, endPoint x: 280, endPoint y: 160, distance: 124.4
click at [402, 183] on button "Insert" at bounding box center [401, 181] width 34 height 9
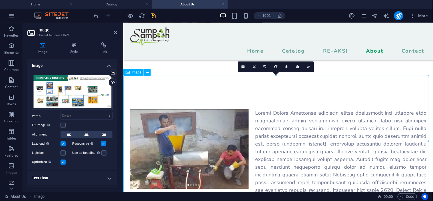
scroll to position [352, 0]
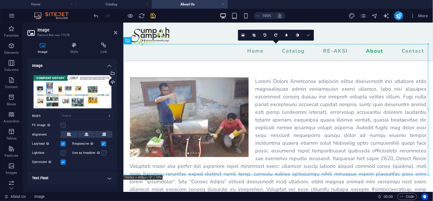
click at [309, 33] on icon at bounding box center [308, 34] width 3 height 3
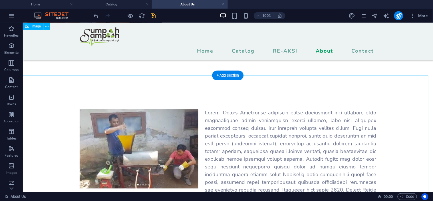
scroll to position [321, 0]
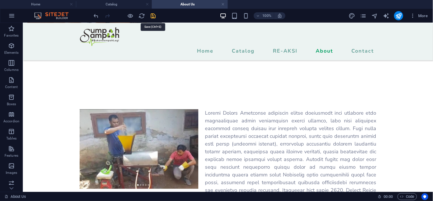
click at [155, 16] on icon "save" at bounding box center [153, 16] width 7 height 7
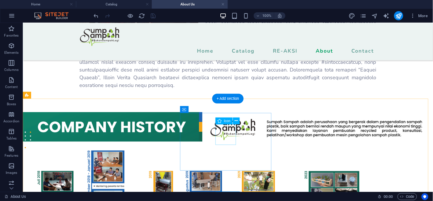
scroll to position [543, 0]
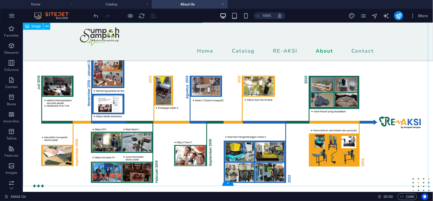
scroll to position [512, 0]
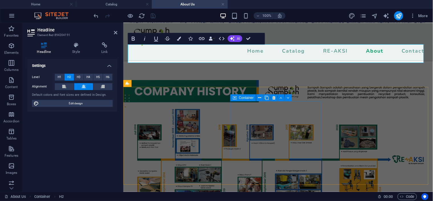
scroll to position [480, 0]
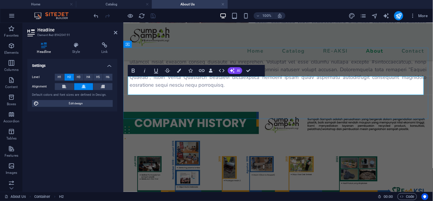
drag, startPoint x: 270, startPoint y: 83, endPoint x: 325, endPoint y: 83, distance: 55.7
drag, startPoint x: 250, startPoint y: 68, endPoint x: 232, endPoint y: 55, distance: 22.0
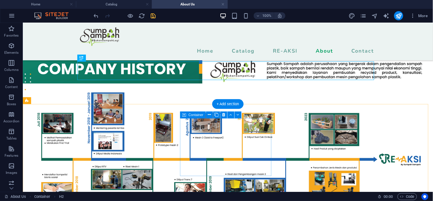
scroll to position [546, 0]
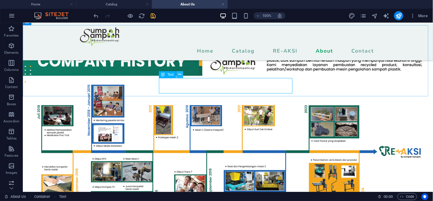
click at [180, 74] on icon at bounding box center [179, 74] width 3 height 6
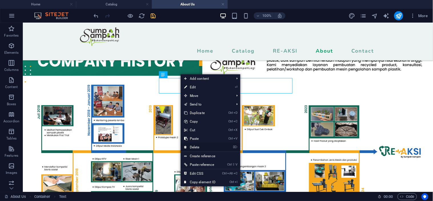
click at [194, 147] on link "⌦ Delete" at bounding box center [200, 147] width 38 height 9
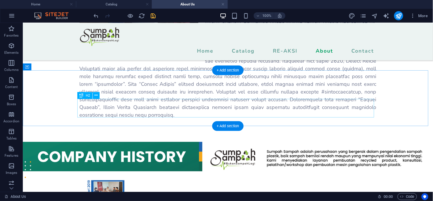
scroll to position [514, 0]
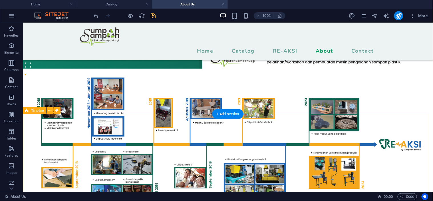
scroll to position [712, 0]
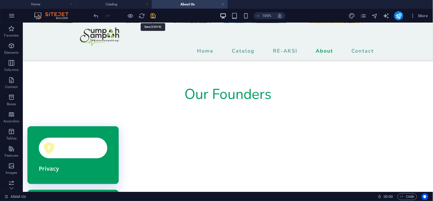
drag, startPoint x: 155, startPoint y: 15, endPoint x: 146, endPoint y: 37, distance: 23.6
click at [155, 15] on icon "save" at bounding box center [153, 16] width 7 height 7
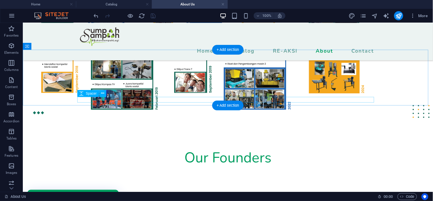
scroll to position [616, 0]
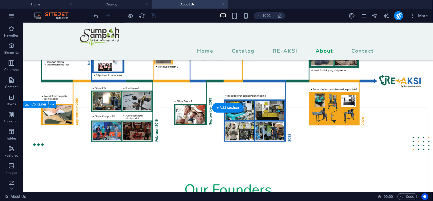
click at [50, 104] on button at bounding box center [52, 104] width 7 height 7
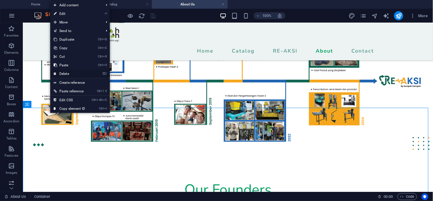
click at [68, 71] on link "⌦ Delete" at bounding box center [69, 73] width 38 height 9
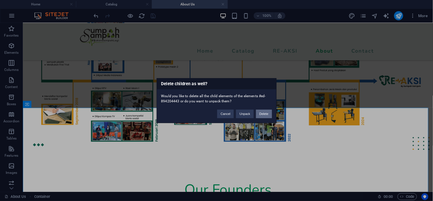
click at [265, 114] on button "Delete" at bounding box center [264, 113] width 16 height 9
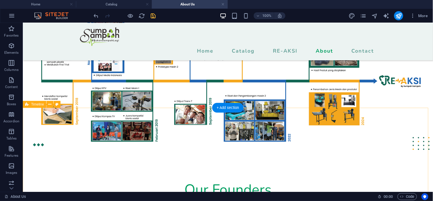
click at [49, 105] on icon at bounding box center [49, 104] width 3 height 6
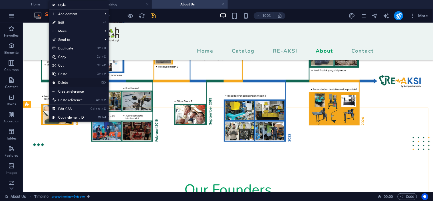
click at [71, 81] on link "⌦ Delete" at bounding box center [68, 82] width 38 height 9
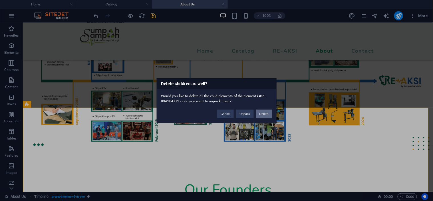
click at [266, 115] on button "Delete" at bounding box center [264, 113] width 16 height 9
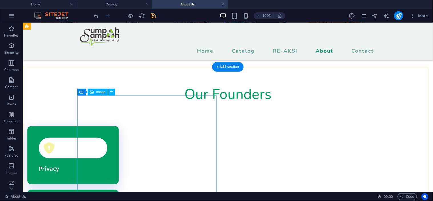
scroll to position [648, 0]
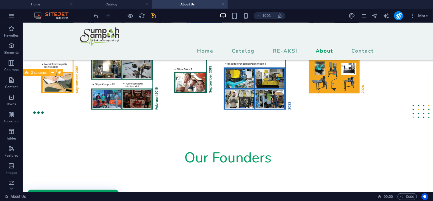
click at [49, 73] on button at bounding box center [52, 72] width 7 height 7
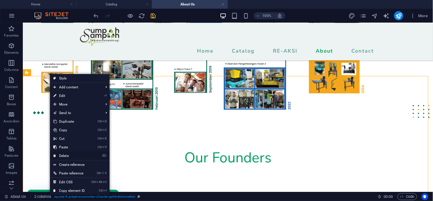
click at [65, 154] on link "⌦ Delete" at bounding box center [69, 155] width 38 height 9
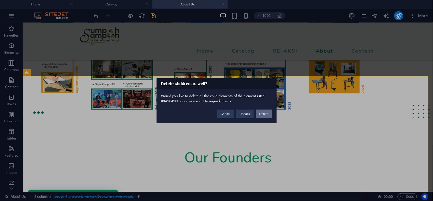
click at [264, 111] on button "Delete" at bounding box center [264, 113] width 16 height 9
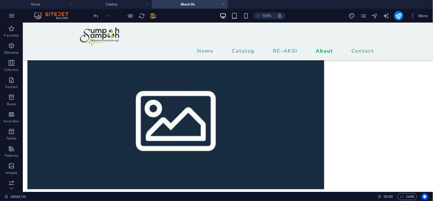
scroll to position [89, 0]
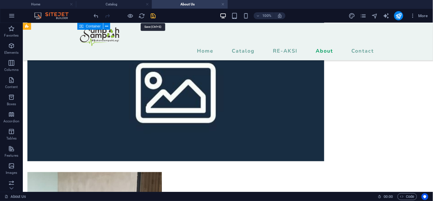
click at [153, 13] on icon "save" at bounding box center [153, 16] width 7 height 7
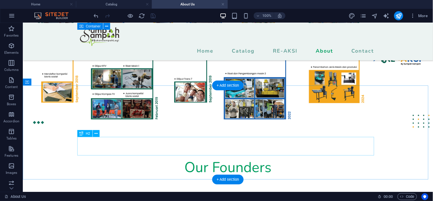
scroll to position [543, 0]
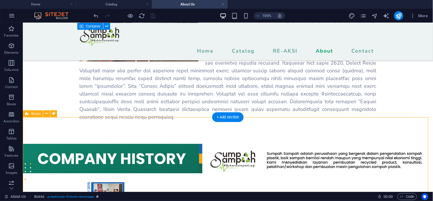
scroll to position [512, 0]
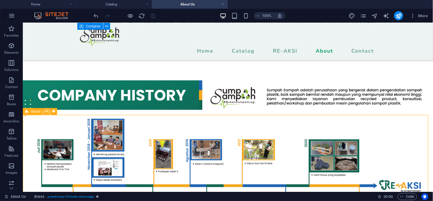
click at [47, 111] on icon at bounding box center [46, 111] width 3 height 6
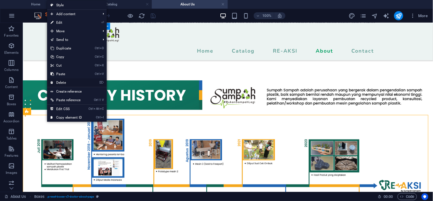
click at [62, 79] on link "⌦ Delete" at bounding box center [66, 82] width 38 height 9
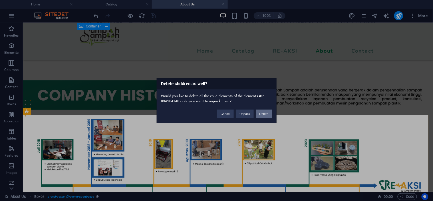
click at [266, 110] on button "Delete" at bounding box center [264, 113] width 16 height 9
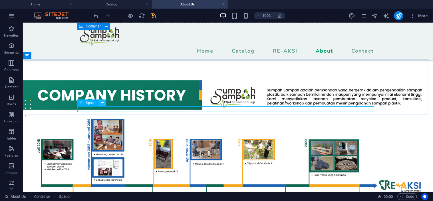
click at [102, 102] on icon at bounding box center [102, 103] width 3 height 6
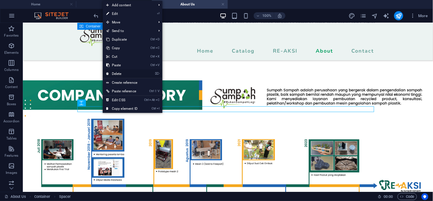
click at [116, 73] on link "⌦ Delete" at bounding box center [122, 73] width 38 height 9
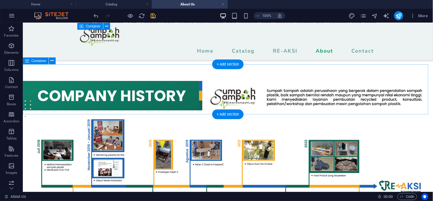
scroll to position [480, 0]
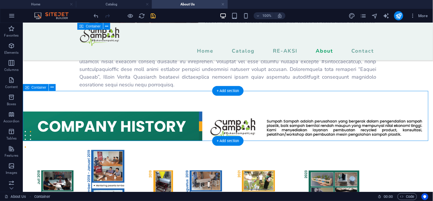
scroll to position [480, 0]
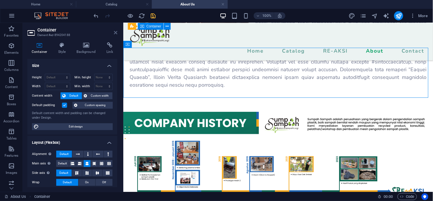
click at [115, 33] on icon at bounding box center [115, 32] width 3 height 5
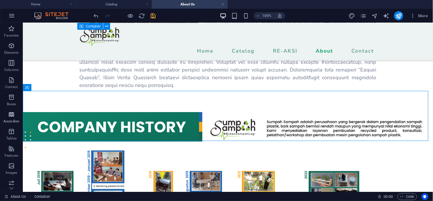
scroll to position [32, 0]
click at [12, 134] on icon "button" at bounding box center [11, 133] width 7 height 7
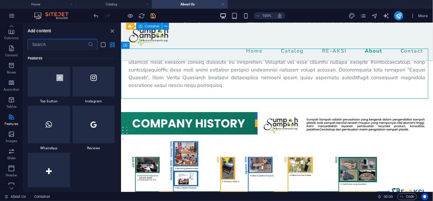
scroll to position [2736, 0]
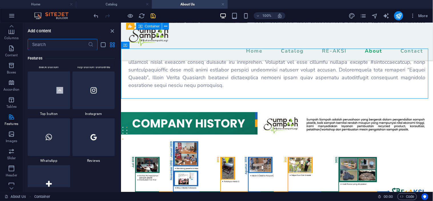
click at [58, 40] on input "text" at bounding box center [58, 44] width 60 height 11
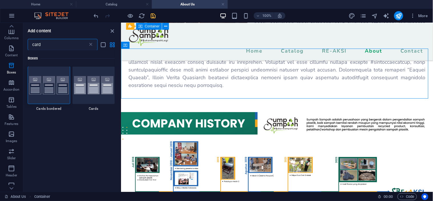
scroll to position [0, 0]
type input "card"
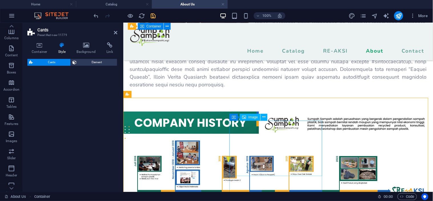
scroll to position [575, 0]
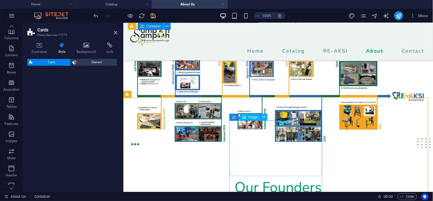
select select "rem"
select select "preset-image-boxes-v3-default"
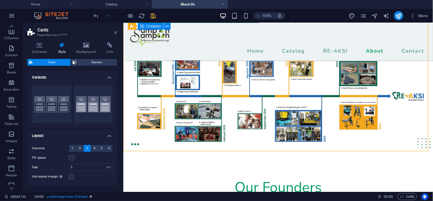
drag, startPoint x: 115, startPoint y: 32, endPoint x: 88, endPoint y: 13, distance: 33.2
click at [115, 32] on icon at bounding box center [115, 32] width 3 height 5
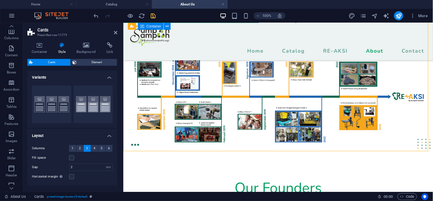
scroll to position [618, 0]
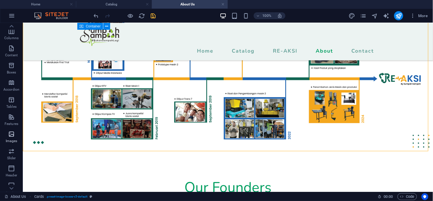
click at [6, 135] on span "Images" at bounding box center [11, 137] width 23 height 14
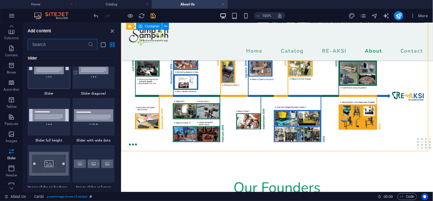
scroll to position [3268, 0]
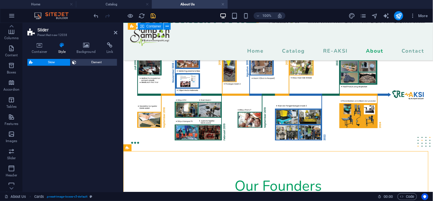
select select "rem"
select select "px"
select select "preset-slider-content-v3-default"
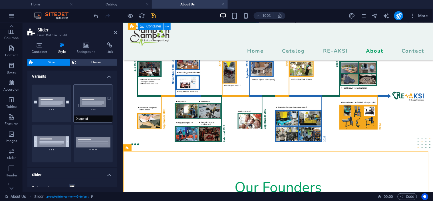
scroll to position [0, 0]
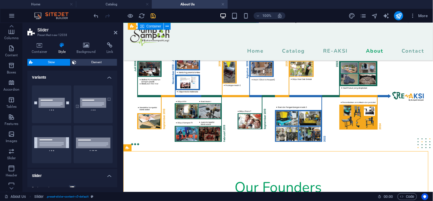
click at [112, 75] on h4 "Variants" at bounding box center [72, 76] width 90 height 10
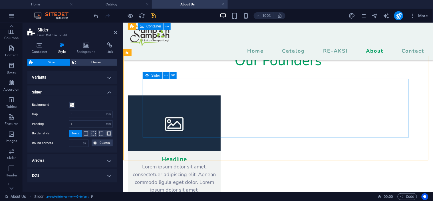
scroll to position [670, 0]
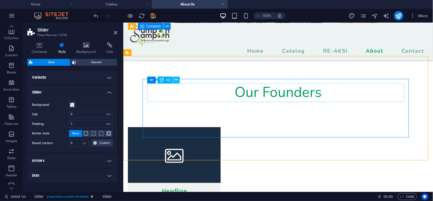
click at [176, 79] on icon at bounding box center [176, 80] width 3 height 6
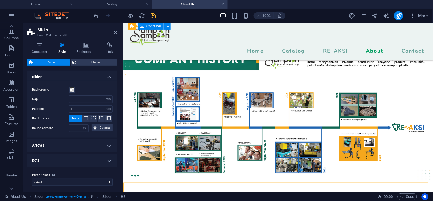
scroll to position [18, 0]
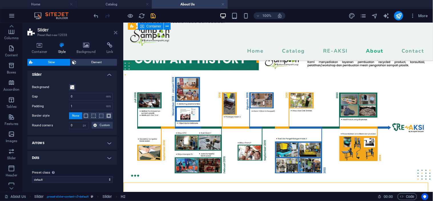
click at [116, 33] on icon at bounding box center [115, 32] width 3 height 5
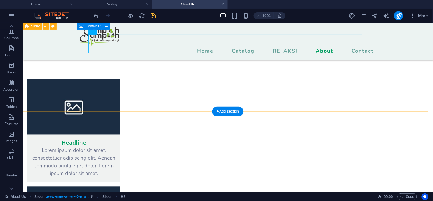
scroll to position [762, 0]
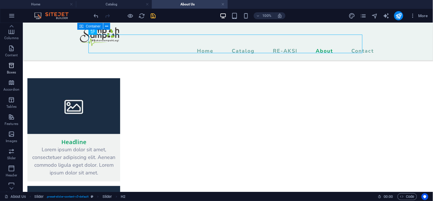
click at [8, 63] on icon "button" at bounding box center [11, 65] width 7 height 7
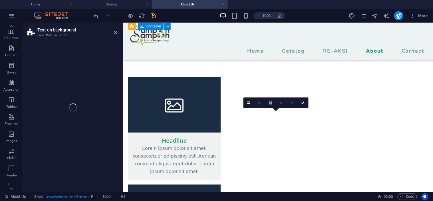
scroll to position [718, 0]
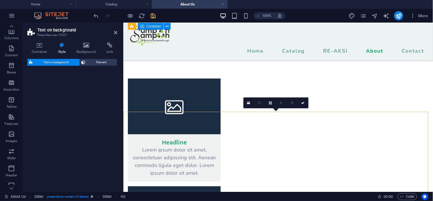
select select "%"
select select "rem"
select select "px"
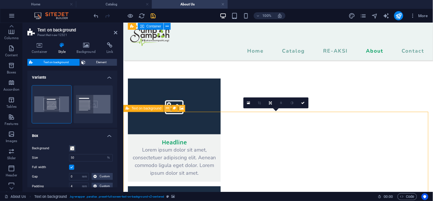
click at [169, 108] on button at bounding box center [167, 108] width 7 height 7
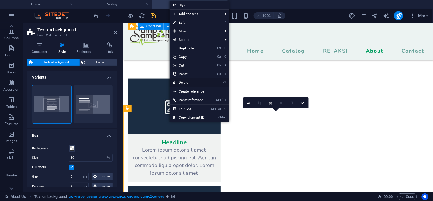
click at [184, 82] on link "⌦ Delete" at bounding box center [189, 82] width 38 height 9
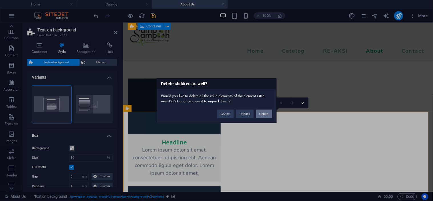
click at [263, 113] on button "Delete" at bounding box center [264, 113] width 16 height 9
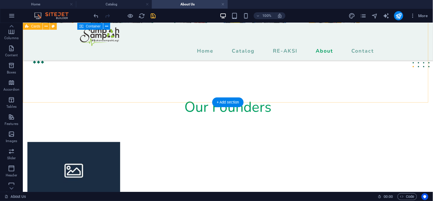
scroll to position [667, 0]
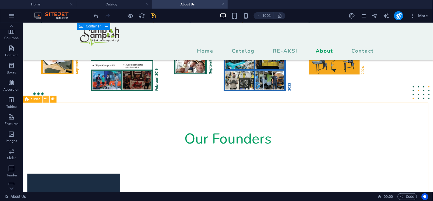
click at [46, 101] on icon at bounding box center [45, 99] width 3 height 6
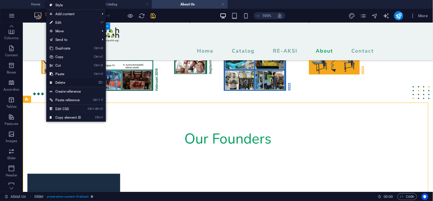
click at [49, 83] on link "⌦ Delete" at bounding box center [65, 82] width 38 height 9
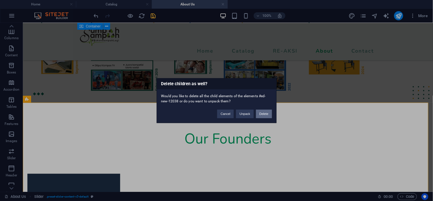
click at [266, 113] on button "Delete" at bounding box center [264, 113] width 16 height 9
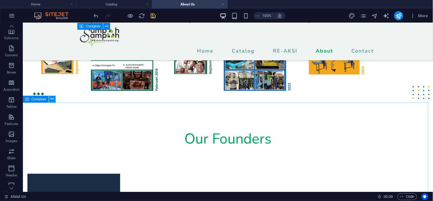
click at [51, 99] on icon at bounding box center [52, 99] width 3 height 6
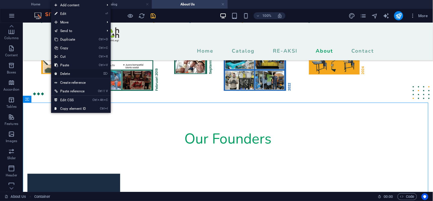
click at [59, 74] on link "⌦ Delete" at bounding box center [70, 73] width 38 height 9
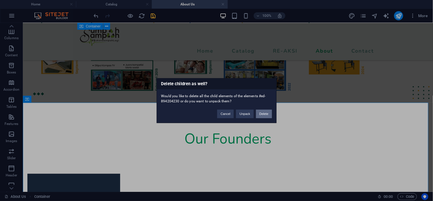
click at [260, 114] on button "Delete" at bounding box center [264, 113] width 16 height 9
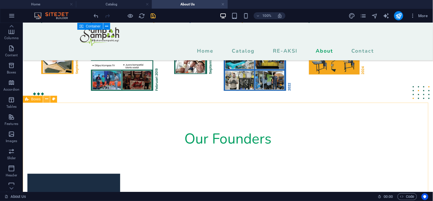
click at [47, 100] on icon at bounding box center [46, 99] width 3 height 6
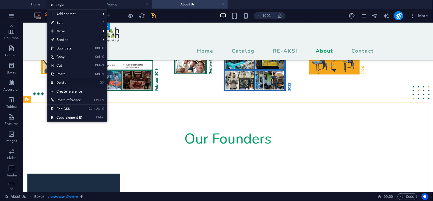
click at [57, 82] on link "⌦ Delete" at bounding box center [66, 82] width 38 height 9
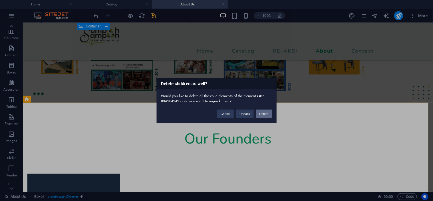
drag, startPoint x: 267, startPoint y: 115, endPoint x: 243, endPoint y: 93, distance: 32.3
click at [267, 115] on button "Delete" at bounding box center [264, 113] width 16 height 9
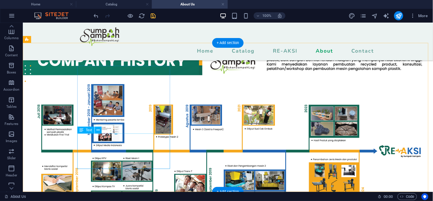
scroll to position [578, 0]
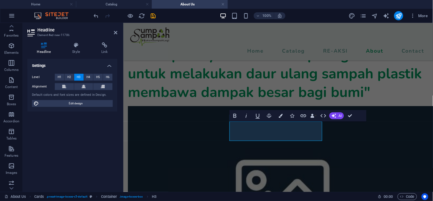
scroll to position [534, 0]
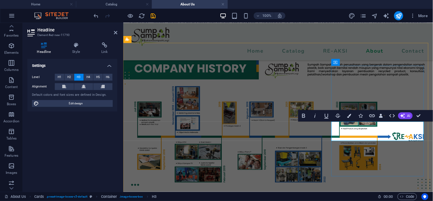
scroll to position [32, 0]
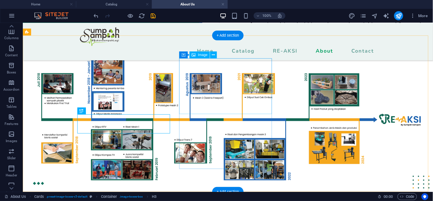
scroll to position [585, 0]
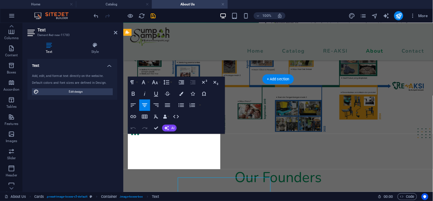
scroll to position [541, 0]
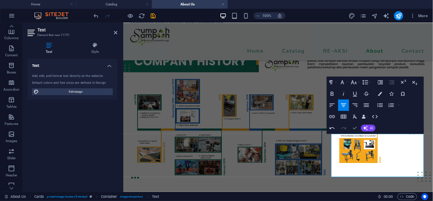
drag, startPoint x: 355, startPoint y: 127, endPoint x: 338, endPoint y: 104, distance: 29.0
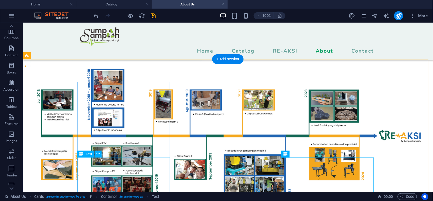
scroll to position [593, 0]
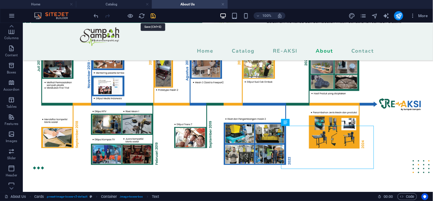
click at [154, 14] on icon "save" at bounding box center [153, 16] width 7 height 7
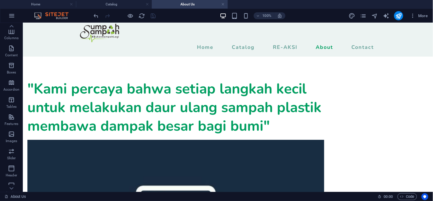
scroll to position [0, 0]
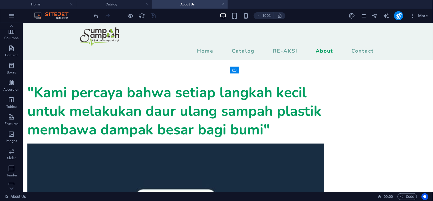
click at [183, 15] on div "100% More" at bounding box center [262, 15] width 338 height 9
click at [116, 4] on h4 "Catalog" at bounding box center [114, 4] width 76 height 6
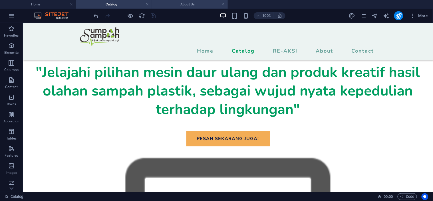
click at [184, 2] on h4 "About Us" at bounding box center [190, 4] width 76 height 6
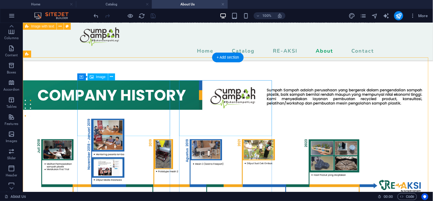
scroll to position [593, 0]
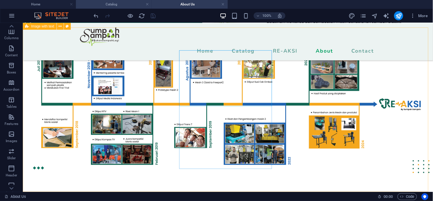
click at [109, 5] on h4 "Catalog" at bounding box center [114, 4] width 76 height 6
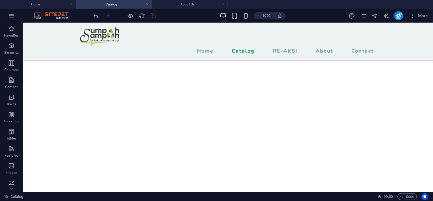
scroll to position [2276, 0]
click at [55, 148] on icon at bounding box center [55, 145] width 3 height 6
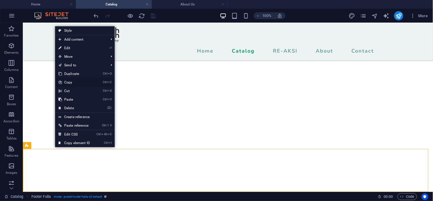
click at [64, 84] on link "Ctrl C Copy" at bounding box center [74, 82] width 38 height 9
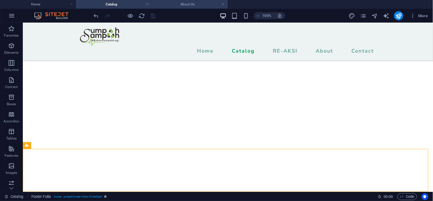
click at [209, 1] on h4 "About Us" at bounding box center [190, 4] width 76 height 6
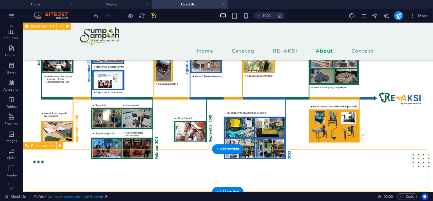
scroll to position [636, 0]
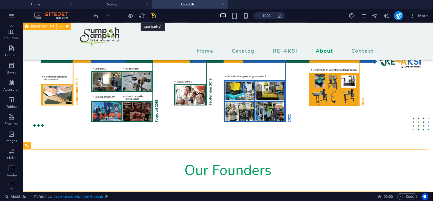
click at [156, 16] on icon "save" at bounding box center [153, 16] width 7 height 7
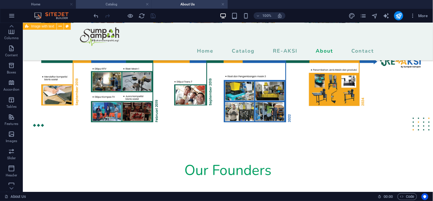
click at [115, 4] on h4 "Catalog" at bounding box center [114, 4] width 76 height 6
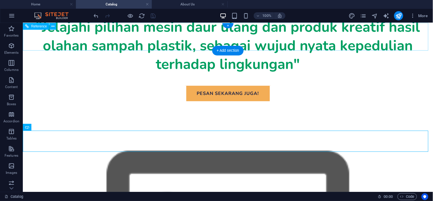
scroll to position [0, 0]
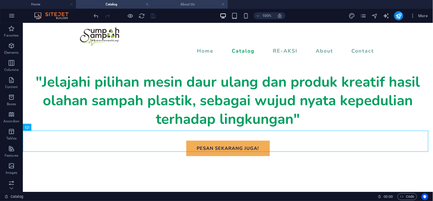
click at [180, 2] on h4 "About Us" at bounding box center [190, 4] width 76 height 6
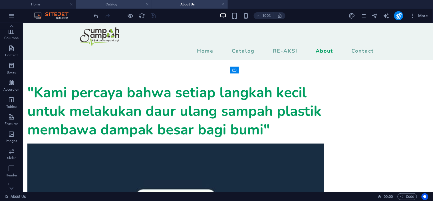
click at [103, 3] on h4 "Catalog" at bounding box center [114, 4] width 76 height 6
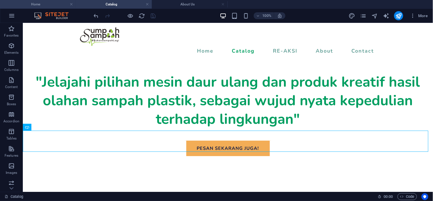
click at [45, 2] on h4 "Home" at bounding box center [38, 4] width 76 height 6
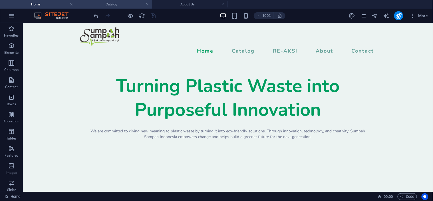
click at [115, 4] on h4 "Catalog" at bounding box center [114, 4] width 76 height 6
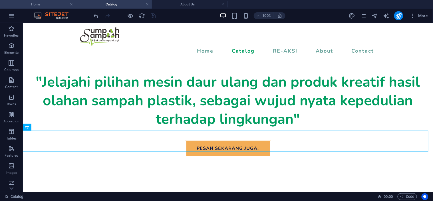
click at [50, 2] on h4 "Home" at bounding box center [38, 4] width 76 height 6
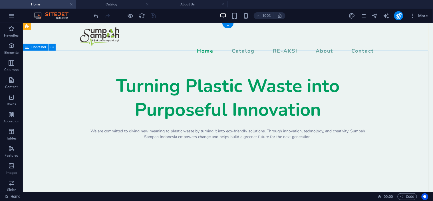
click at [100, 71] on div "Turning Plastic Waste into Purposeful Innovation We are committed to giving new…" at bounding box center [228, 106] width 410 height 93
click at [51, 47] on icon at bounding box center [52, 47] width 3 height 6
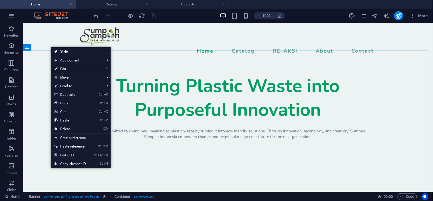
click at [59, 70] on link "⏎ Edit" at bounding box center [70, 69] width 38 height 9
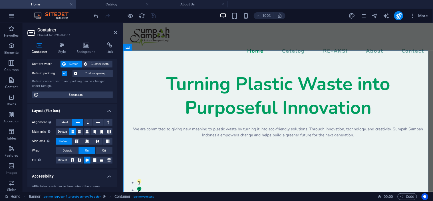
scroll to position [93, 0]
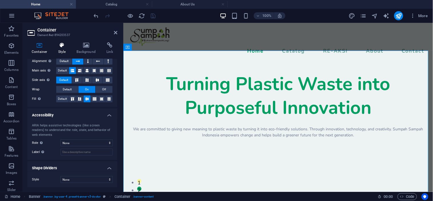
click at [62, 47] on icon at bounding box center [62, 45] width 16 height 6
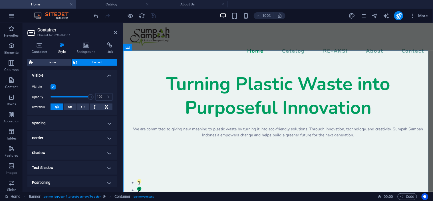
scroll to position [63, 0]
click at [80, 122] on h4 "Spacing" at bounding box center [72, 123] width 90 height 14
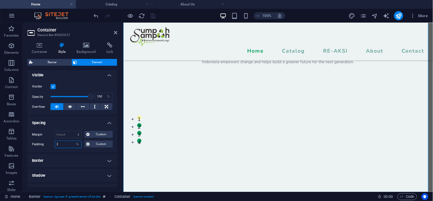
click at [63, 144] on input "2" at bounding box center [68, 144] width 26 height 7
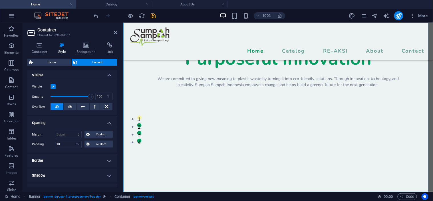
click at [94, 121] on h4 "Spacing" at bounding box center [72, 121] width 90 height 10
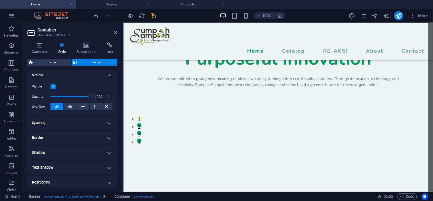
click at [69, 124] on h4 "Spacing" at bounding box center [72, 123] width 90 height 14
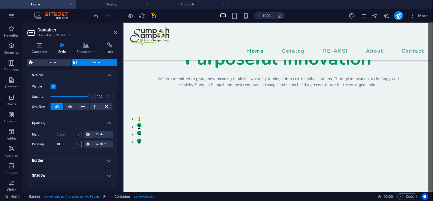
click at [62, 147] on input "10" at bounding box center [68, 144] width 26 height 7
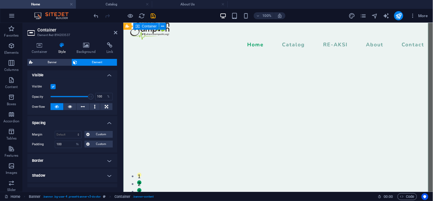
scroll to position [0, 0]
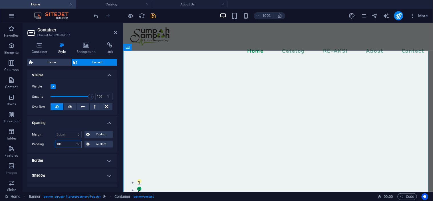
click at [63, 142] on input "100" at bounding box center [68, 144] width 26 height 7
type input "1"
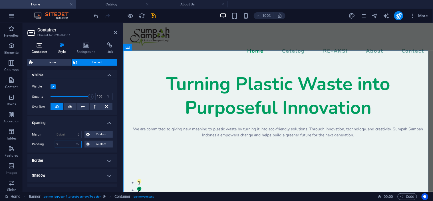
type input "2"
click at [42, 45] on icon at bounding box center [39, 45] width 24 height 6
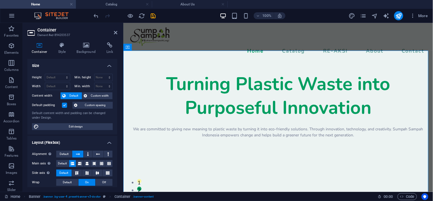
click at [65, 103] on label at bounding box center [64, 105] width 5 height 5
click at [0, 0] on input "Default padding" at bounding box center [0, 0] width 0 height 0
click at [81, 105] on button "Custom spacing" at bounding box center [93, 105] width 40 height 7
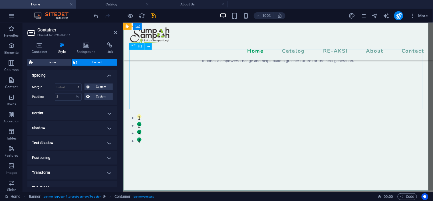
scroll to position [63, 0]
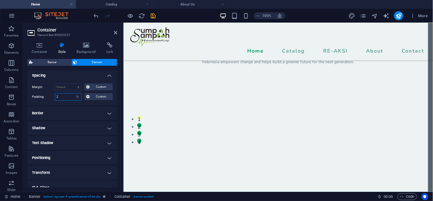
click at [65, 94] on input "2" at bounding box center [68, 96] width 26 height 7
click at [83, 98] on div "Custom" at bounding box center [98, 96] width 30 height 7
click at [77, 95] on select "Default px rem % vh vw Custom" at bounding box center [77, 96] width 8 height 7
select select "px"
click at [73, 93] on select "Default px rem % vh vw Custom" at bounding box center [77, 96] width 8 height 7
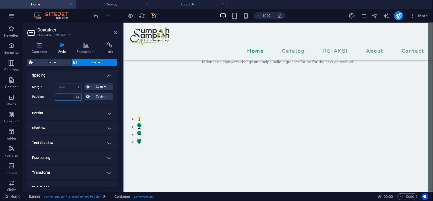
type input "0"
click at [66, 95] on input "0" at bounding box center [68, 96] width 26 height 7
click at [67, 95] on input "0" at bounding box center [68, 96] width 26 height 7
type input "10"
click at [87, 102] on div "Margin Default auto px % rem vw vh Custom Custom auto px % rem vw vh auto px % …" at bounding box center [72, 92] width 90 height 26
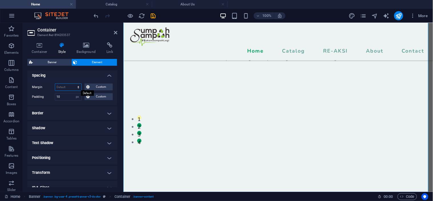
click at [72, 89] on select "Default auto px % rem vw vh Custom" at bounding box center [68, 87] width 26 height 7
select select "px"
click at [73, 84] on select "Default auto px % rem vw vh Custom" at bounding box center [68, 87] width 26 height 7
type input "0"
click at [65, 86] on input "0" at bounding box center [68, 87] width 26 height 7
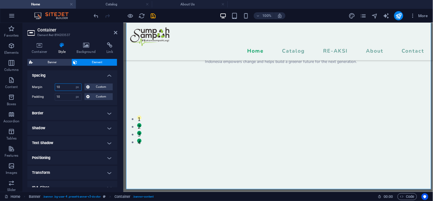
type input "10"
click at [94, 71] on h4 "Spacing" at bounding box center [72, 74] width 90 height 10
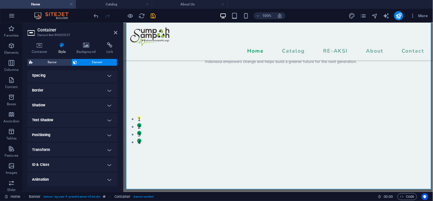
click at [96, 76] on h4 "Spacing" at bounding box center [72, 76] width 90 height 14
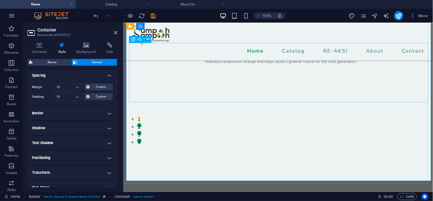
scroll to position [127, 0]
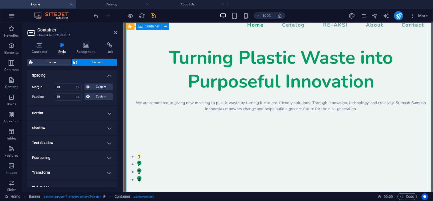
scroll to position [0, 0]
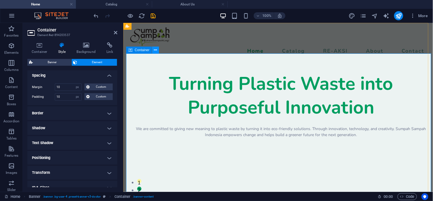
click at [152, 51] on button at bounding box center [155, 50] width 7 height 7
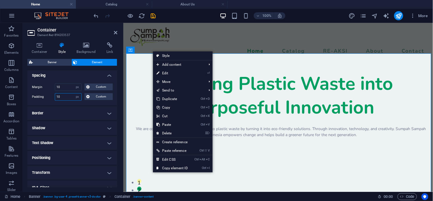
drag, startPoint x: 62, startPoint y: 97, endPoint x: 51, endPoint y: 95, distance: 10.7
click at [51, 95] on div "Padding 10 Default px rem % vh vw Custom Custom" at bounding box center [72, 96] width 81 height 7
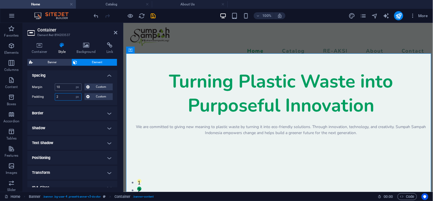
type input "2"
click at [64, 88] on input "10" at bounding box center [68, 87] width 26 height 7
type input "1"
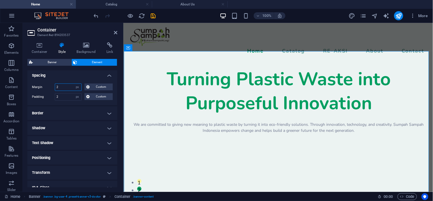
type input "2"
click at [82, 75] on h4 "Spacing" at bounding box center [72, 74] width 90 height 10
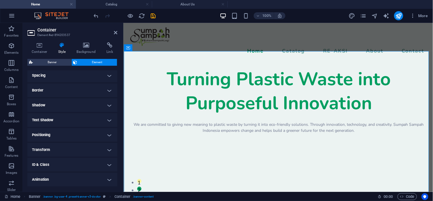
click at [101, 74] on h4 "Spacing" at bounding box center [72, 76] width 90 height 14
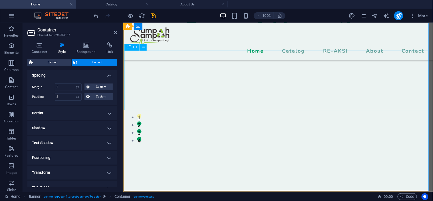
scroll to position [63, 0]
click at [152, 13] on icon "save" at bounding box center [153, 16] width 7 height 7
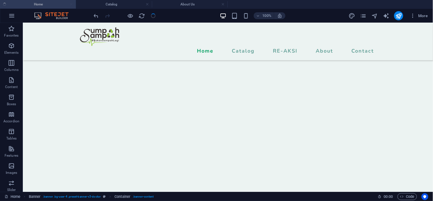
checkbox input "false"
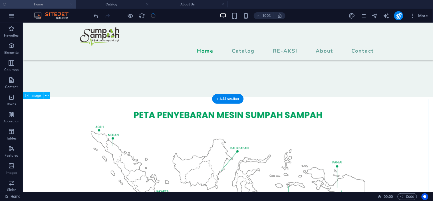
scroll to position [0, 0]
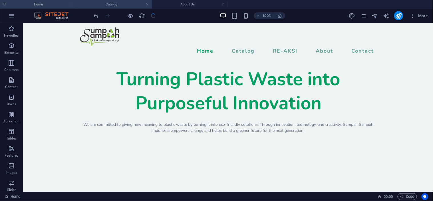
click at [105, 3] on h4 "Catalog" at bounding box center [114, 4] width 76 height 6
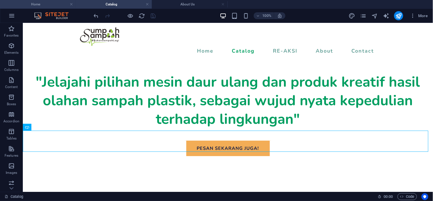
click at [49, 5] on h4 "Home" at bounding box center [38, 4] width 76 height 6
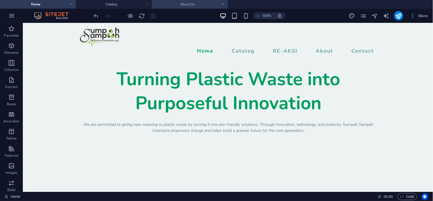
click at [197, 5] on h4 "About Us" at bounding box center [190, 4] width 76 height 6
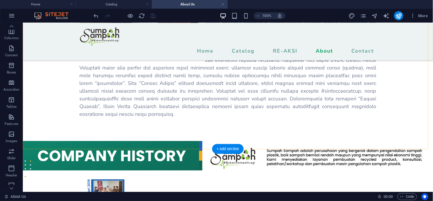
scroll to position [636, 0]
